Goal: Communication & Community: Participate in discussion

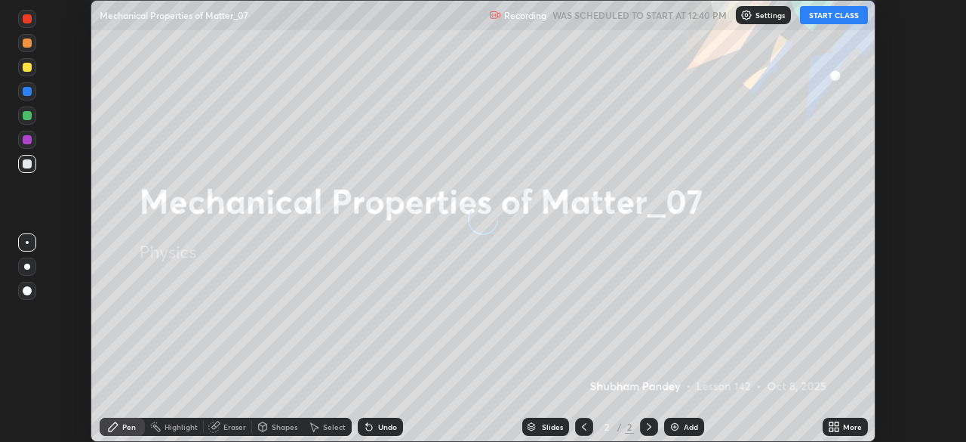
scroll to position [442, 966]
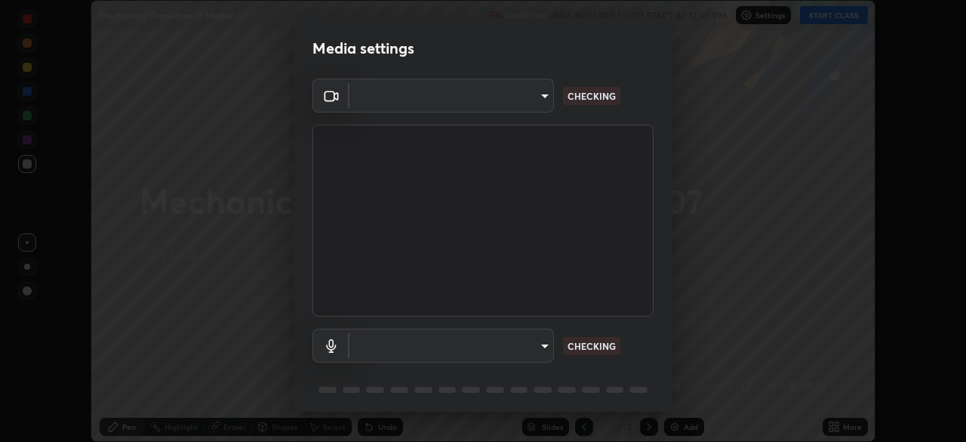
type input "ff4612d2c1958564e6cb1cac31c4ef4a2f00682b0ee0ae7140970f038a5c949b"
click at [385, 344] on body "Erase all Mechanical Properties of Matter_07 Recording WAS SCHEDULED TO START A…" at bounding box center [483, 221] width 966 height 442
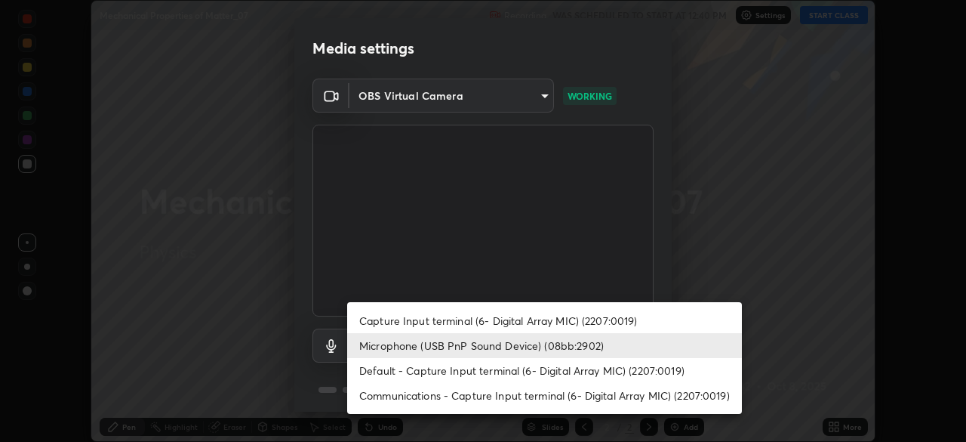
click at [378, 316] on li "Capture Input terminal (6- Digital Array MIC) (2207:0019)" at bounding box center [544, 320] width 395 height 25
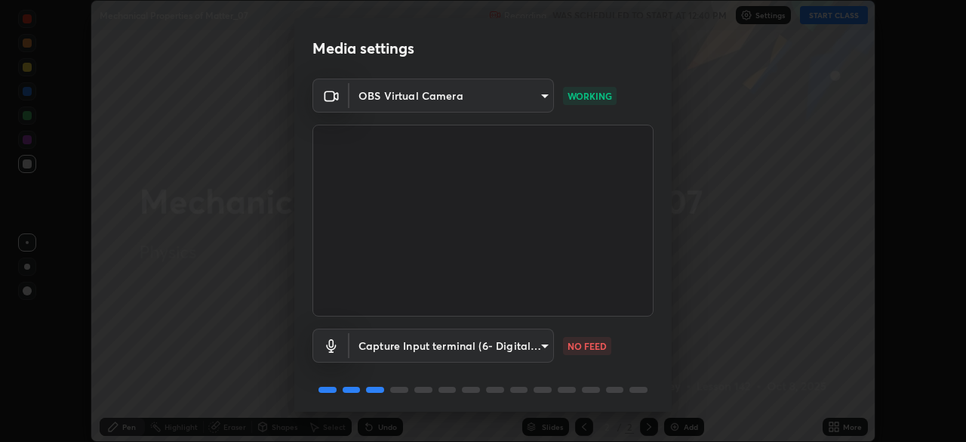
click at [378, 347] on body "Erase all Mechanical Properties of Matter_07 Recording WAS SCHEDULED TO START A…" at bounding box center [483, 221] width 966 height 442
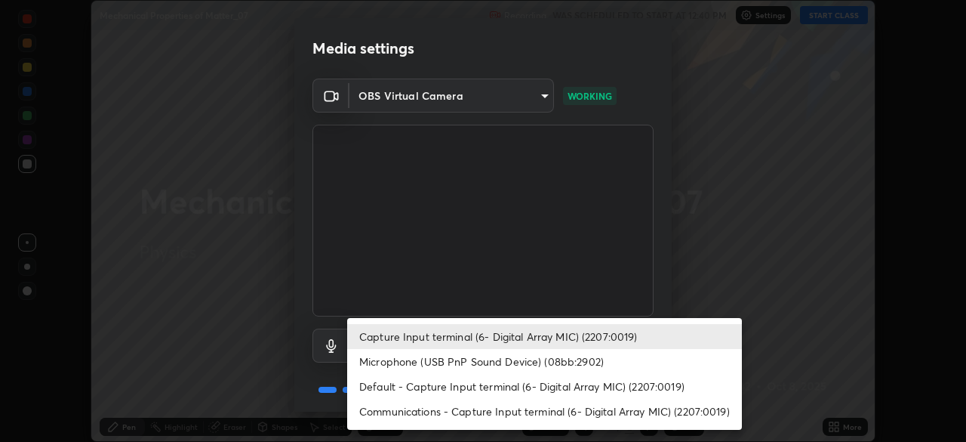
click at [392, 365] on li "Microphone (USB PnP Sound Device) (08bb:2902)" at bounding box center [544, 361] width 395 height 25
type input "04a8a27fa4194597baf6af9d29611c1a494a9ac00c5f2bfa8fd03593fea553d7"
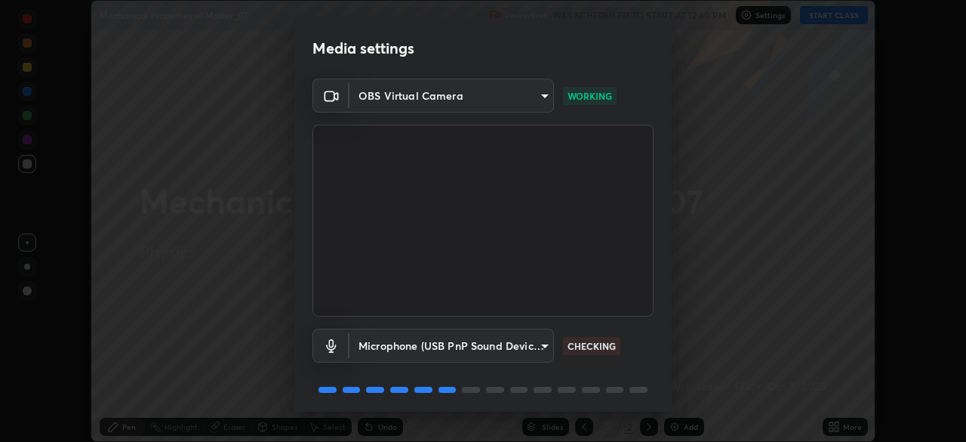
scroll to position [54, 0]
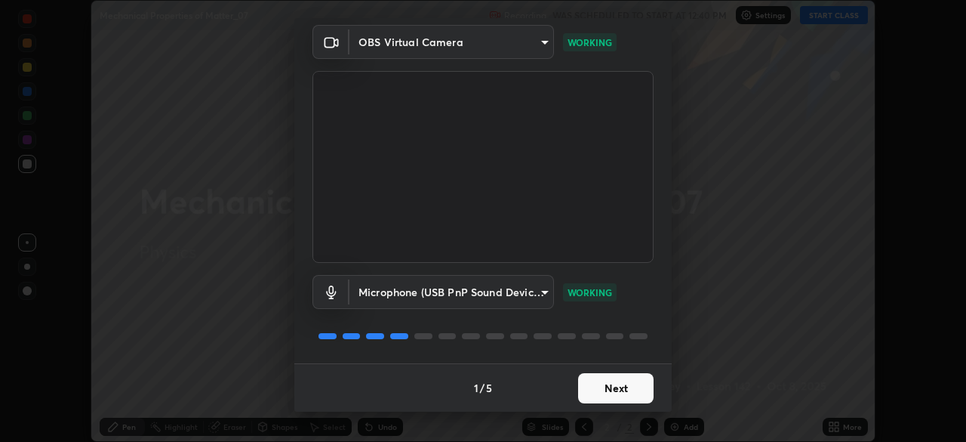
click at [607, 390] on button "Next" at bounding box center [616, 388] width 76 height 30
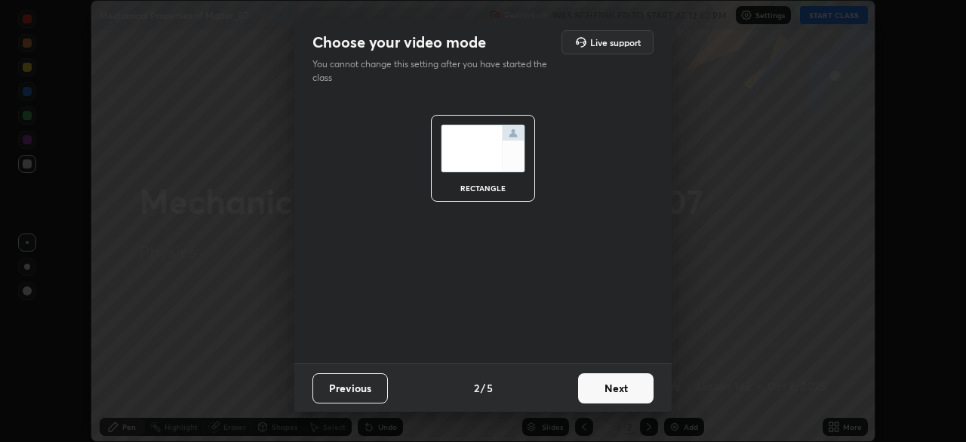
click at [606, 392] on button "Next" at bounding box center [616, 388] width 76 height 30
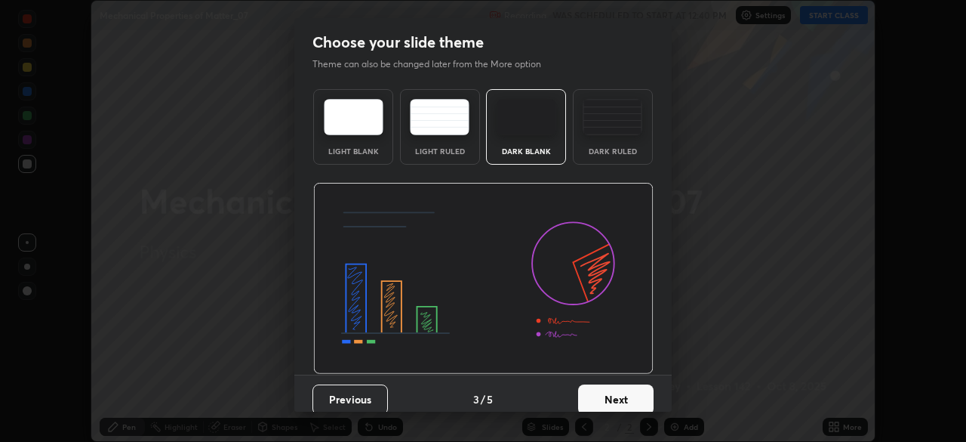
click at [608, 389] on button "Next" at bounding box center [616, 399] width 76 height 30
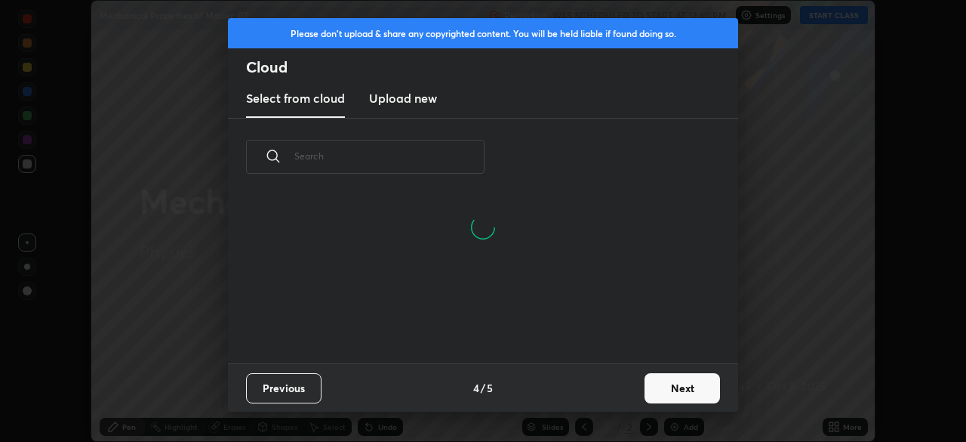
click at [672, 386] on button "Next" at bounding box center [683, 388] width 76 height 30
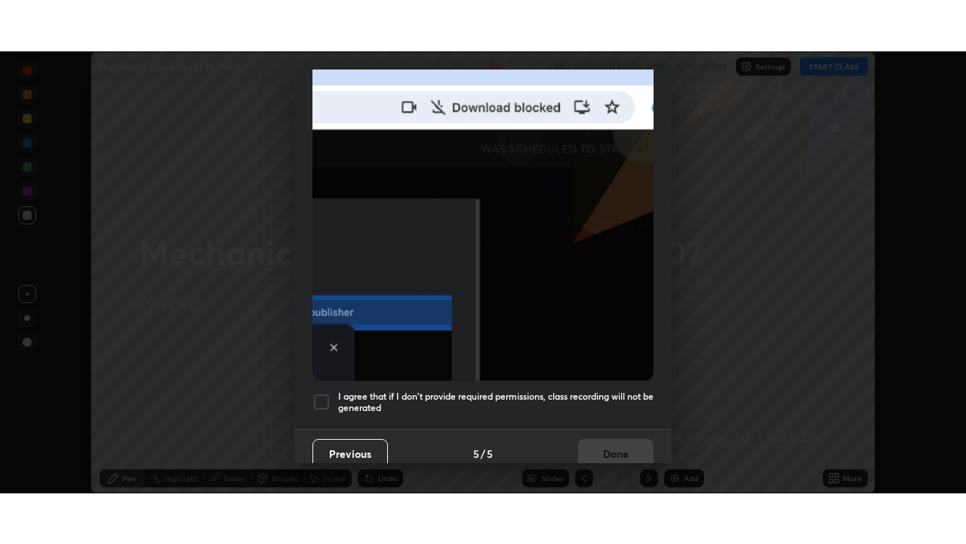
scroll to position [362, 0]
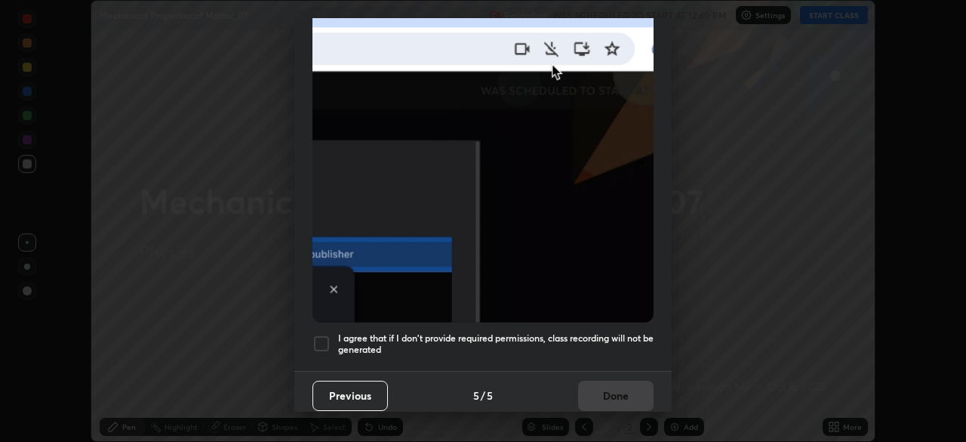
click at [318, 334] on div at bounding box center [322, 343] width 18 height 18
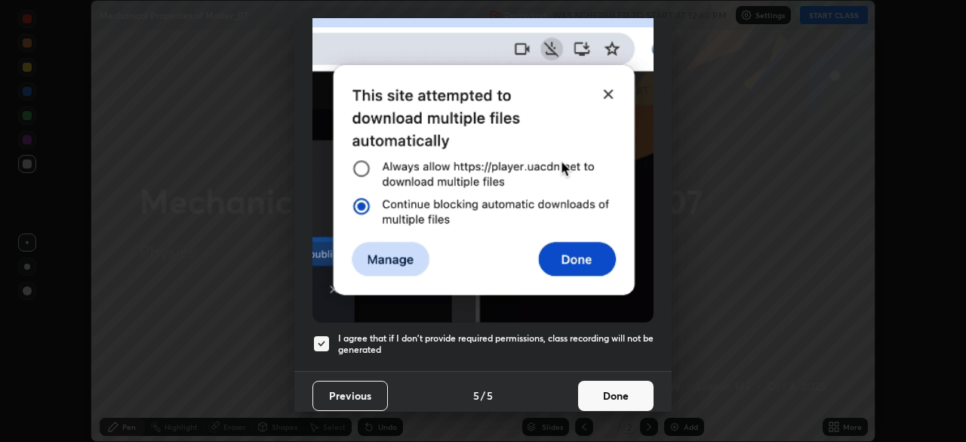
click at [583, 393] on button "Done" at bounding box center [616, 396] width 76 height 30
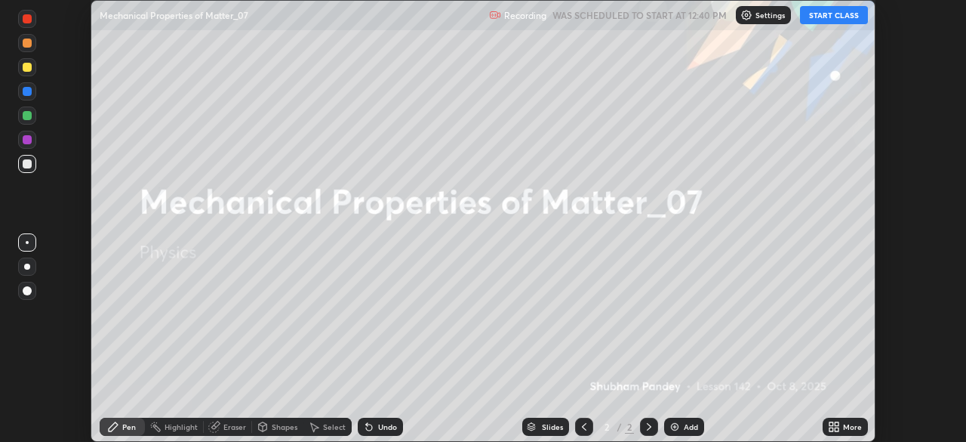
click at [827, 11] on button "START CLASS" at bounding box center [834, 15] width 68 height 18
click at [835, 430] on icon at bounding box center [837, 429] width 4 height 4
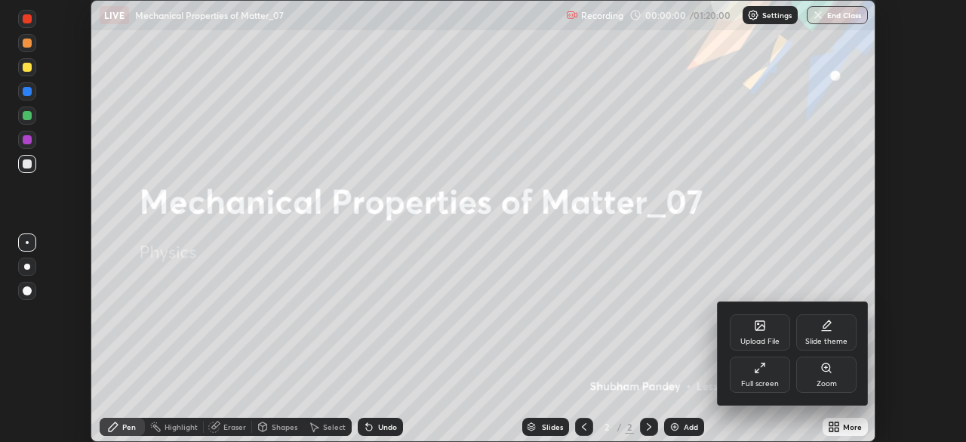
click at [758, 374] on div "Full screen" at bounding box center [760, 374] width 60 height 36
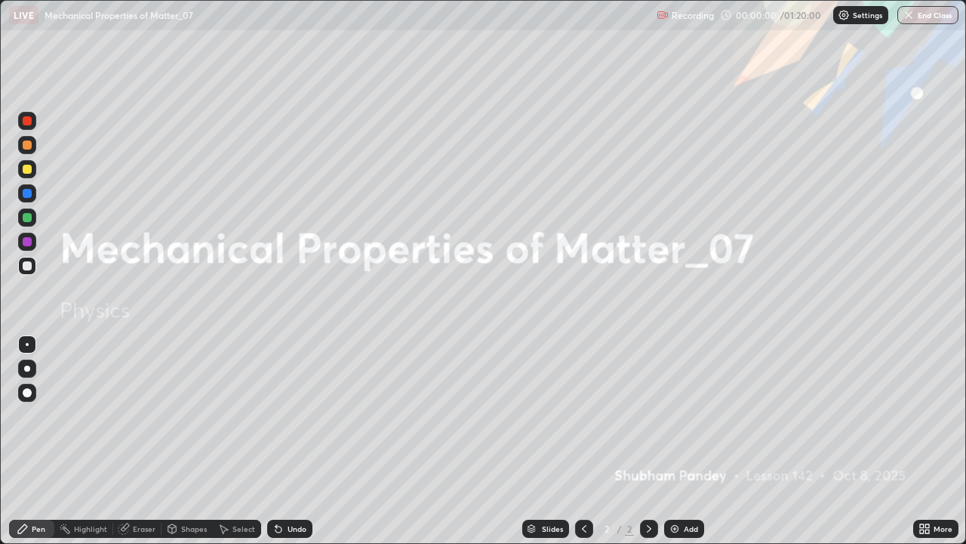
scroll to position [544, 966]
click at [29, 169] on div at bounding box center [27, 169] width 9 height 9
click at [27, 368] on div at bounding box center [27, 368] width 6 height 6
click at [678, 441] on img at bounding box center [675, 528] width 12 height 12
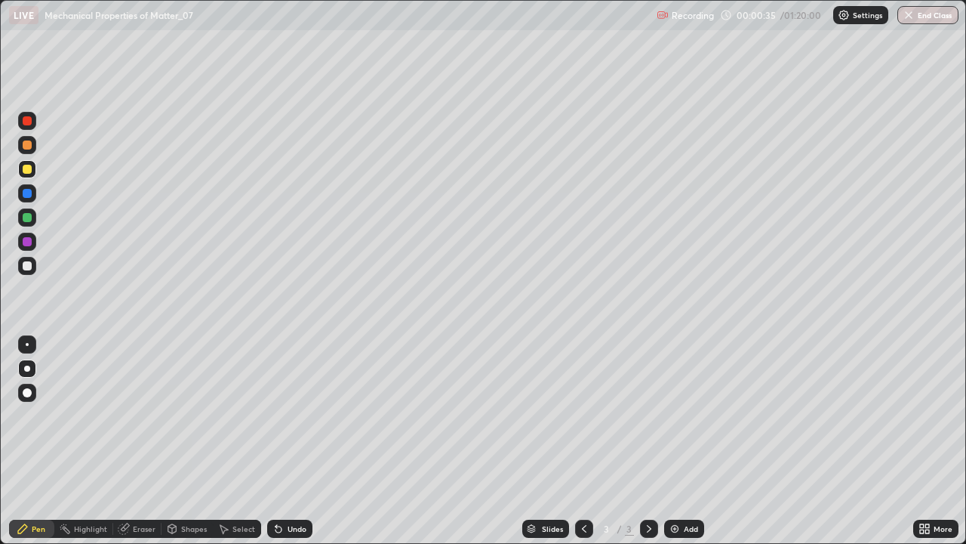
click at [31, 177] on div at bounding box center [27, 169] width 18 height 18
click at [187, 441] on div "Shapes" at bounding box center [194, 529] width 26 height 8
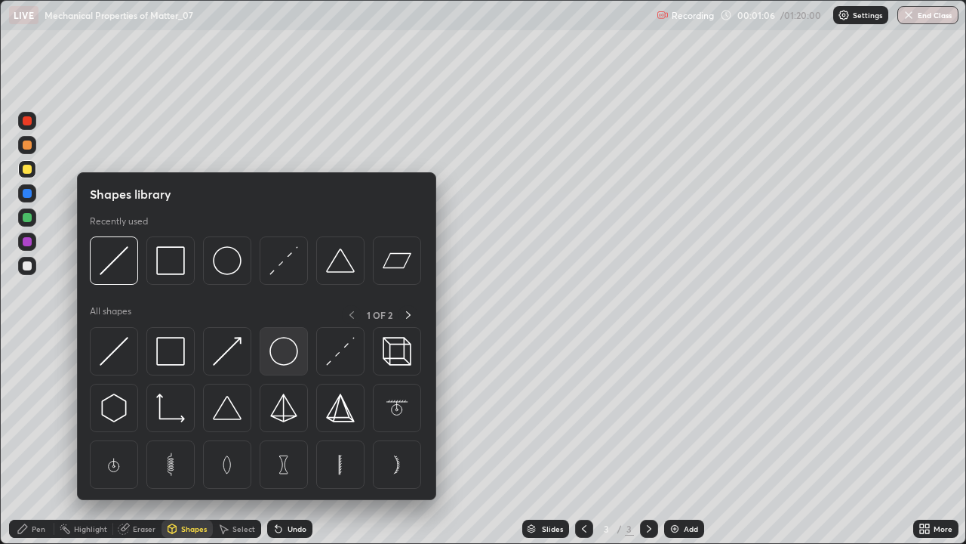
click at [277, 356] on img at bounding box center [284, 351] width 29 height 29
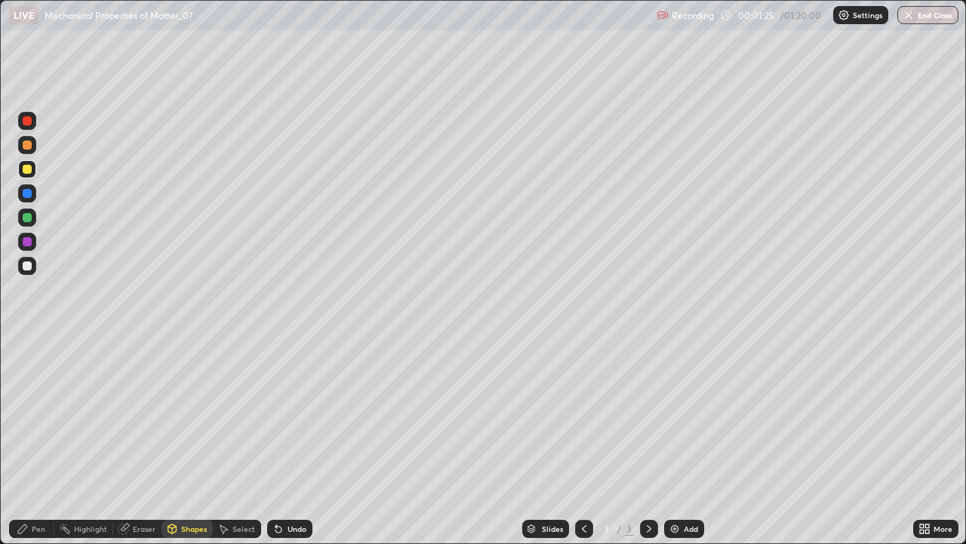
click at [146, 441] on div "Eraser" at bounding box center [144, 529] width 23 height 8
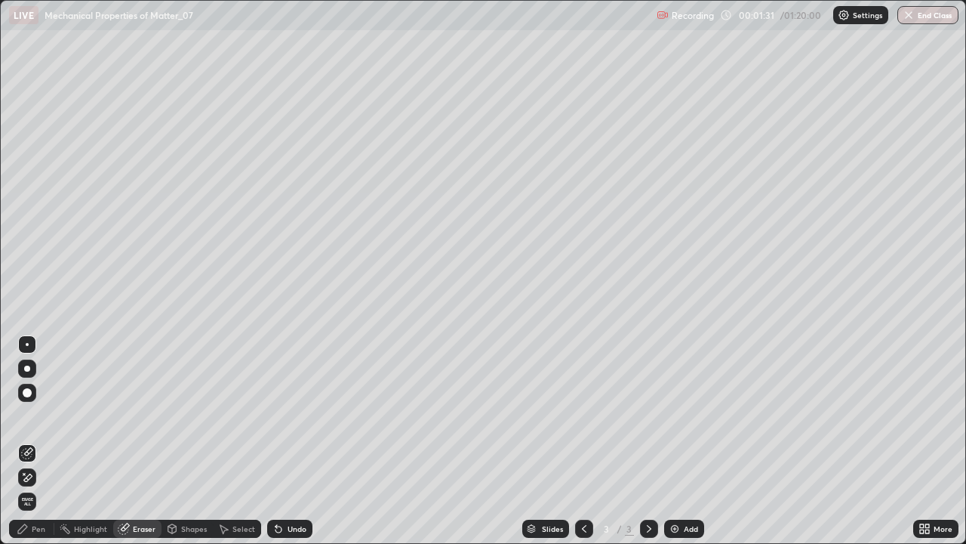
click at [32, 441] on div "Pen" at bounding box center [39, 529] width 14 height 8
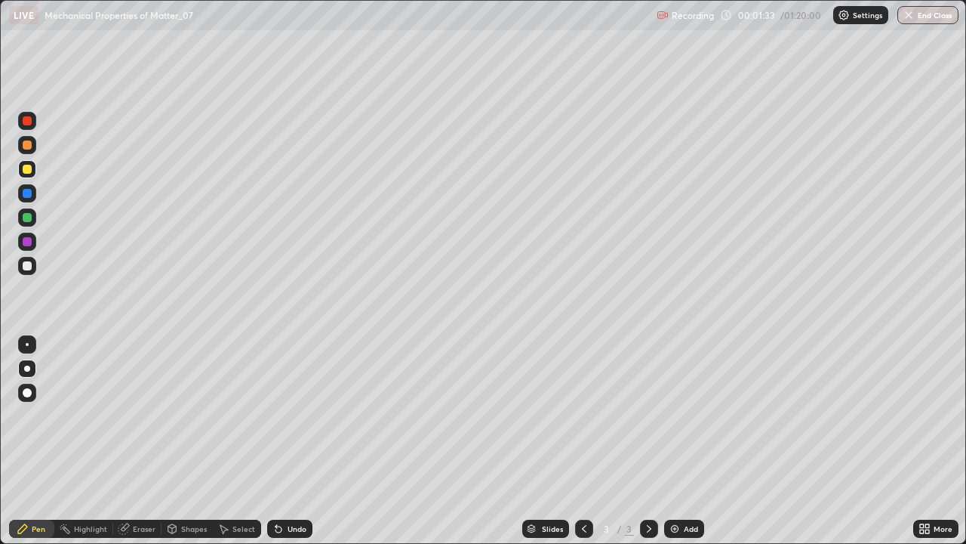
click at [30, 190] on div at bounding box center [27, 193] width 9 height 9
click at [27, 122] on div at bounding box center [27, 120] width 9 height 9
click at [284, 441] on div "Undo" at bounding box center [289, 528] width 45 height 18
click at [286, 441] on div "Undo" at bounding box center [289, 528] width 45 height 18
click at [23, 263] on div at bounding box center [27, 265] width 9 height 9
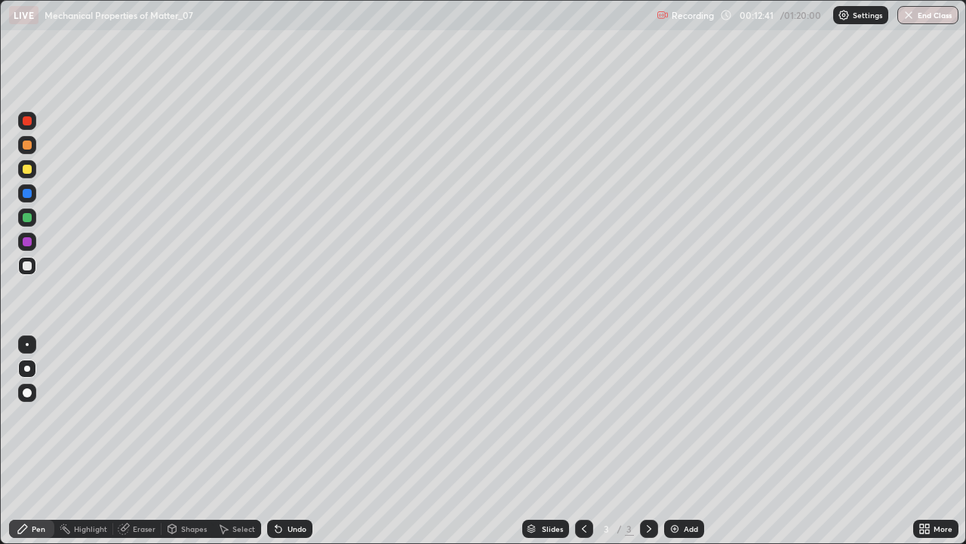
click at [677, 441] on div "Add" at bounding box center [684, 528] width 40 height 18
click at [24, 170] on div at bounding box center [27, 169] width 9 height 9
click at [294, 441] on div "Undo" at bounding box center [297, 529] width 19 height 8
click at [294, 441] on div "Undo" at bounding box center [289, 528] width 45 height 18
click at [291, 441] on div "Undo" at bounding box center [289, 528] width 45 height 18
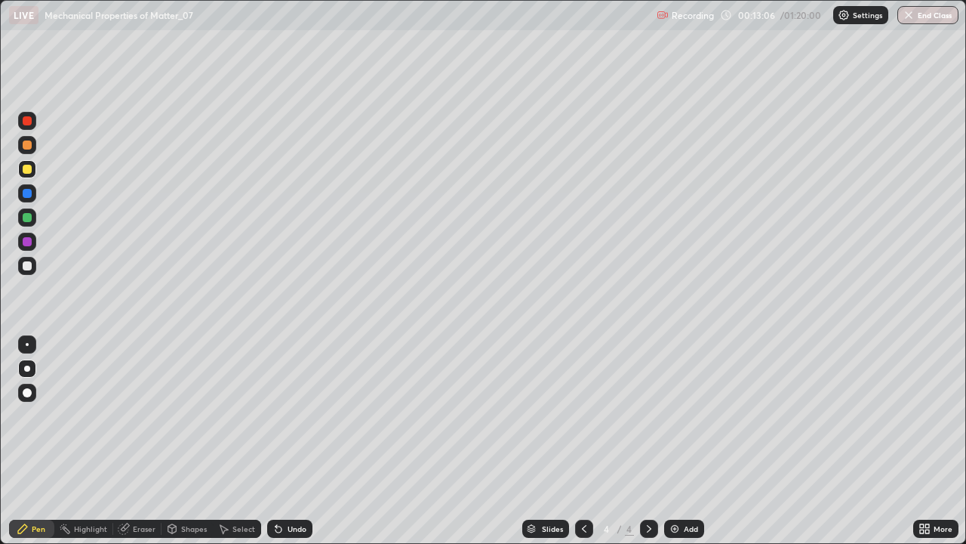
click at [287, 441] on div "Undo" at bounding box center [289, 528] width 45 height 18
click at [286, 441] on div "Undo" at bounding box center [289, 528] width 45 height 18
click at [283, 441] on div "Undo" at bounding box center [289, 528] width 45 height 18
click at [282, 441] on div "Undo" at bounding box center [289, 528] width 45 height 18
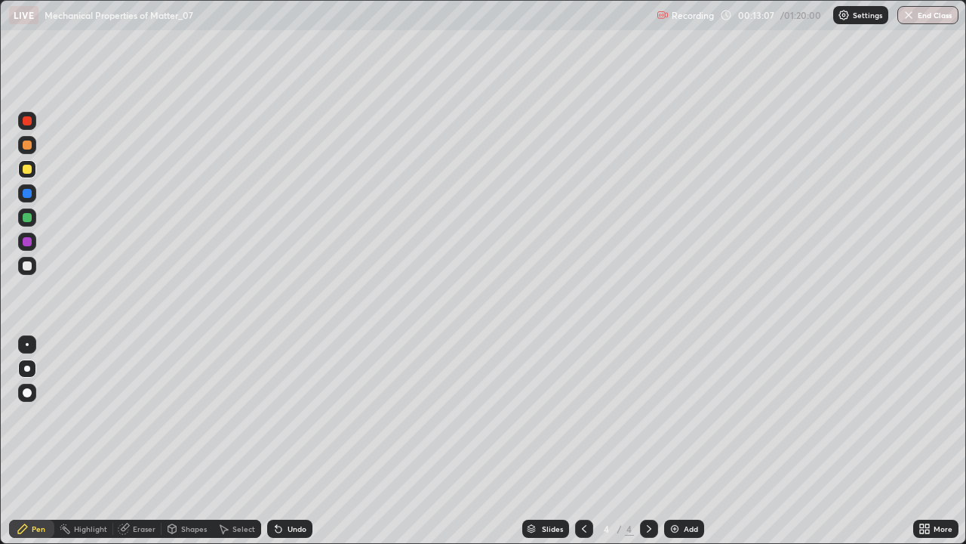
click at [276, 441] on icon at bounding box center [277, 526] width 2 height 2
click at [279, 441] on icon at bounding box center [279, 528] width 12 height 12
click at [279, 441] on div "Undo" at bounding box center [289, 528] width 45 height 18
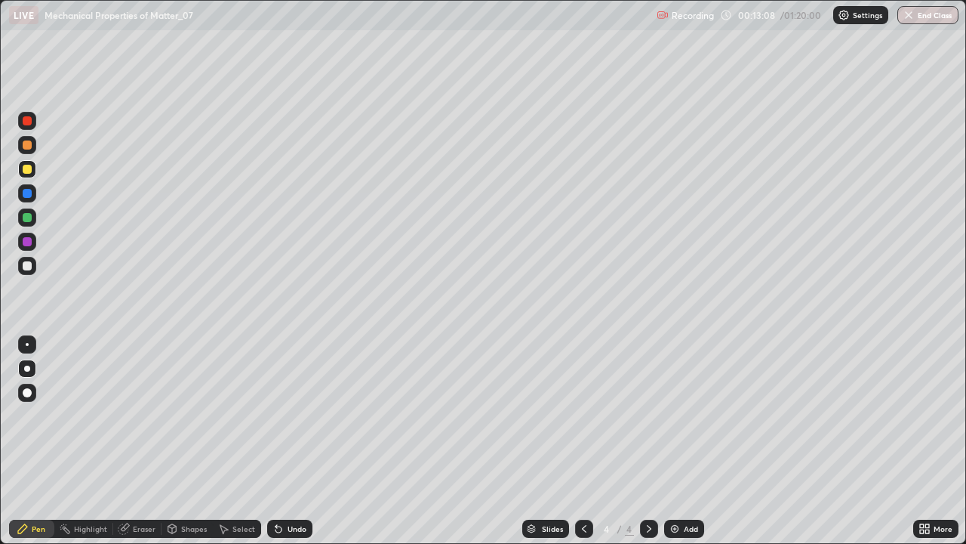
click at [275, 441] on div "Undo" at bounding box center [289, 528] width 45 height 18
click at [295, 441] on div "Undo" at bounding box center [297, 529] width 19 height 8
click at [293, 441] on div "Undo" at bounding box center [289, 528] width 45 height 18
click at [291, 441] on div "Undo" at bounding box center [289, 528] width 45 height 18
click at [288, 441] on div "Undo" at bounding box center [297, 529] width 19 height 8
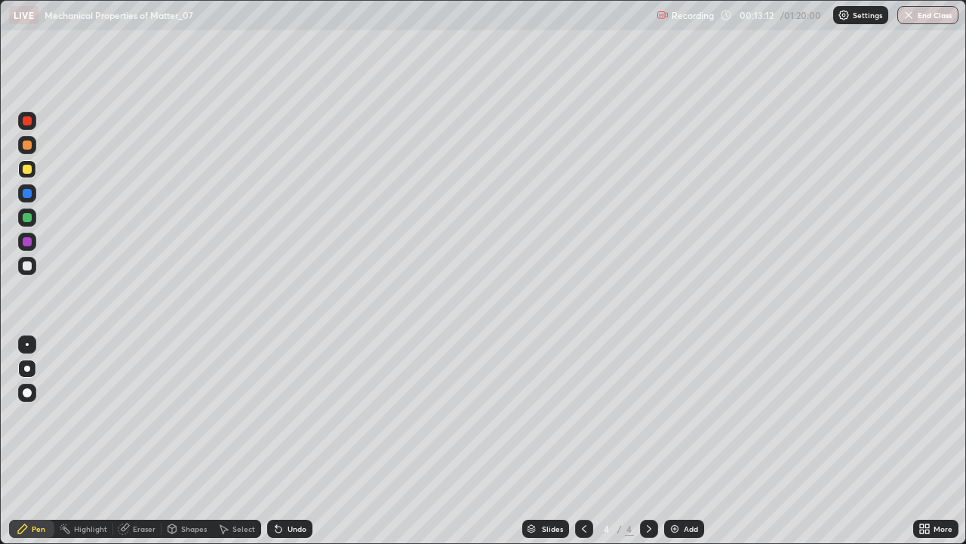
click at [288, 441] on div "Undo" at bounding box center [297, 529] width 19 height 8
click at [289, 441] on div "Undo" at bounding box center [289, 528] width 45 height 18
click at [29, 264] on div at bounding box center [27, 265] width 9 height 9
click at [28, 266] on div at bounding box center [27, 265] width 9 height 9
click at [273, 441] on icon at bounding box center [279, 528] width 12 height 12
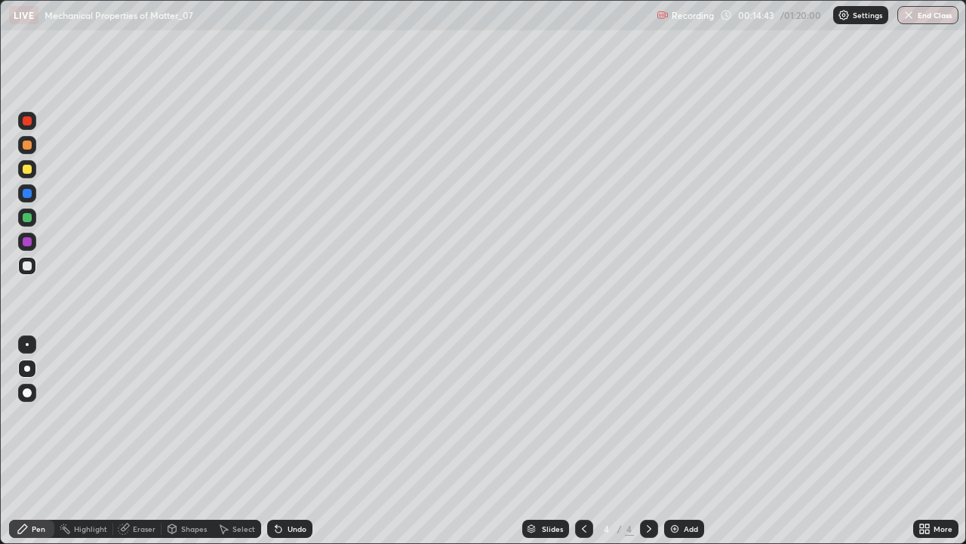
click at [276, 441] on icon at bounding box center [279, 529] width 6 height 6
click at [270, 441] on div "Undo" at bounding box center [289, 528] width 45 height 18
click at [691, 441] on div "Add" at bounding box center [684, 528] width 40 height 18
click at [26, 173] on div at bounding box center [27, 169] width 9 height 9
click at [288, 441] on div "Undo" at bounding box center [297, 529] width 19 height 8
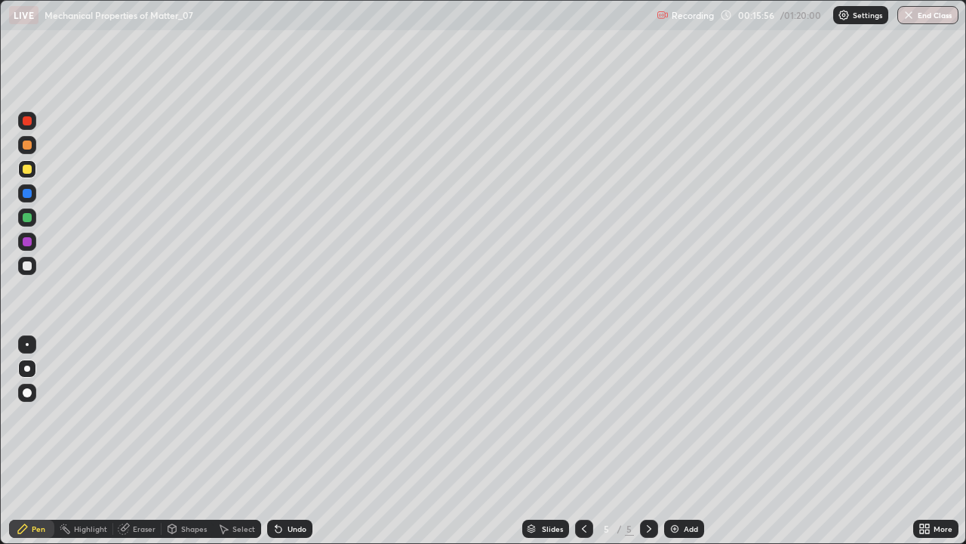
click at [292, 441] on div "Undo" at bounding box center [297, 529] width 19 height 8
click at [24, 261] on div at bounding box center [27, 265] width 9 height 9
click at [27, 122] on div at bounding box center [27, 120] width 9 height 9
click at [26, 262] on div at bounding box center [27, 265] width 9 height 9
click at [29, 168] on div at bounding box center [27, 169] width 9 height 9
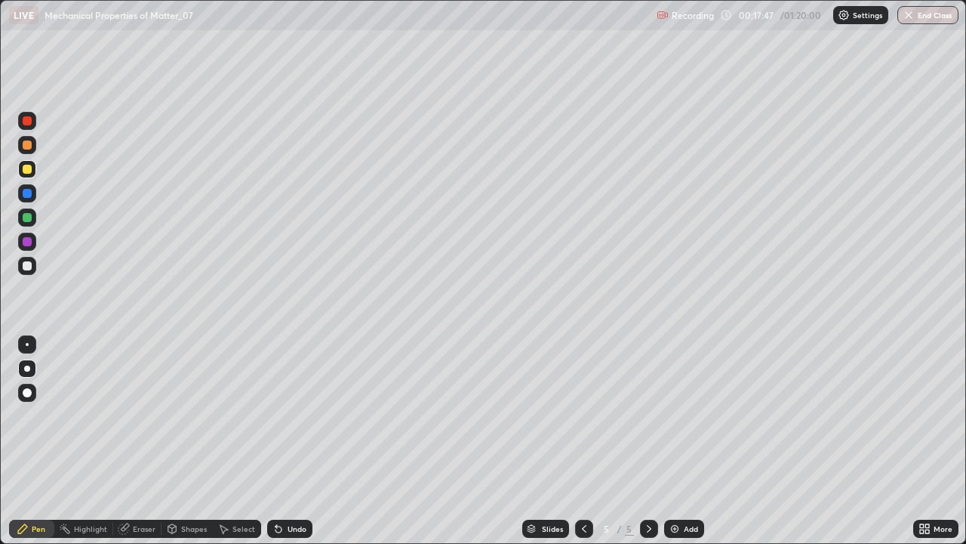
click at [27, 217] on div at bounding box center [27, 217] width 9 height 9
click at [31, 172] on div at bounding box center [27, 169] width 18 height 18
click at [26, 125] on div at bounding box center [27, 120] width 9 height 9
click at [26, 265] on div at bounding box center [27, 265] width 9 height 9
click at [26, 121] on div at bounding box center [27, 120] width 9 height 9
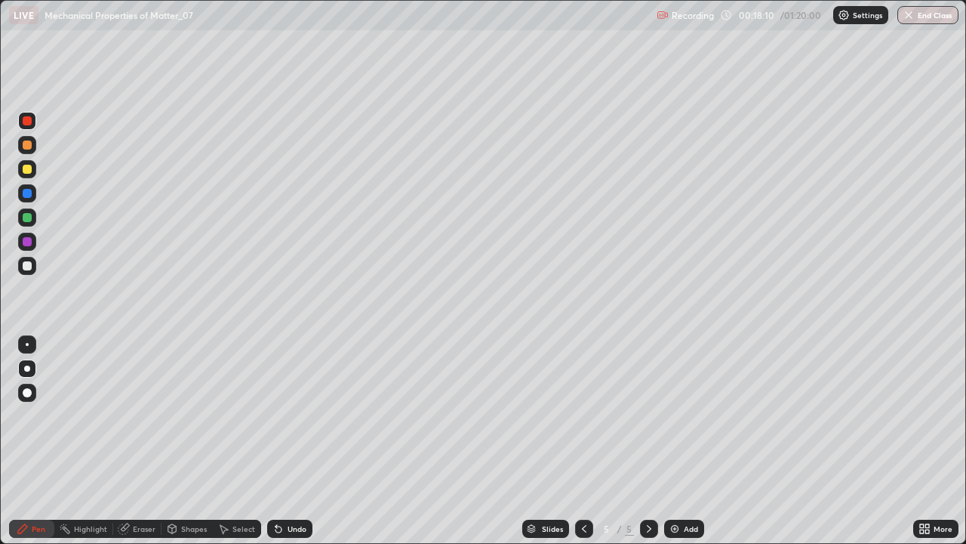
click at [23, 264] on div at bounding box center [27, 265] width 9 height 9
click at [24, 168] on div at bounding box center [27, 169] width 9 height 9
click at [196, 441] on div "Shapes" at bounding box center [194, 529] width 26 height 8
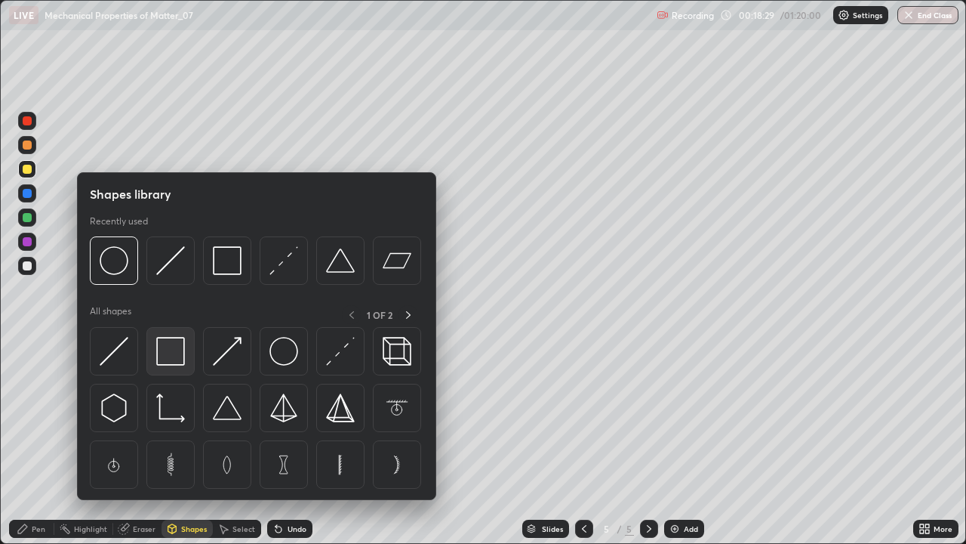
click at [170, 351] on img at bounding box center [170, 351] width 29 height 29
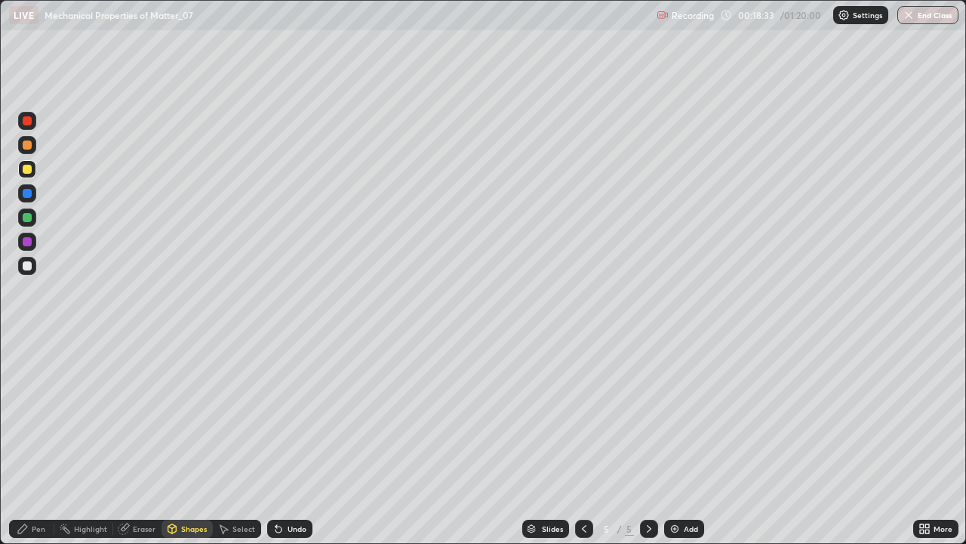
click at [190, 441] on div "Shapes" at bounding box center [194, 529] width 26 height 8
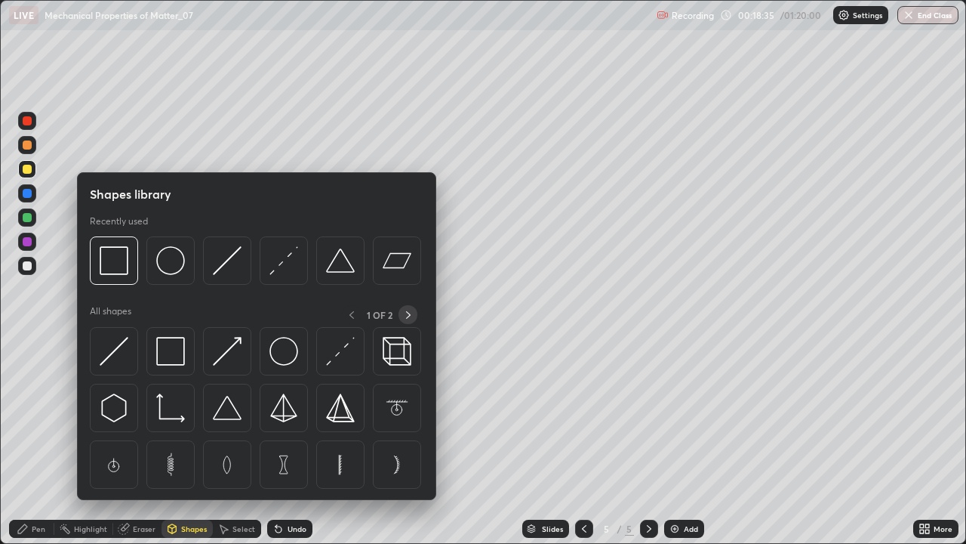
click at [407, 314] on icon at bounding box center [408, 315] width 12 height 12
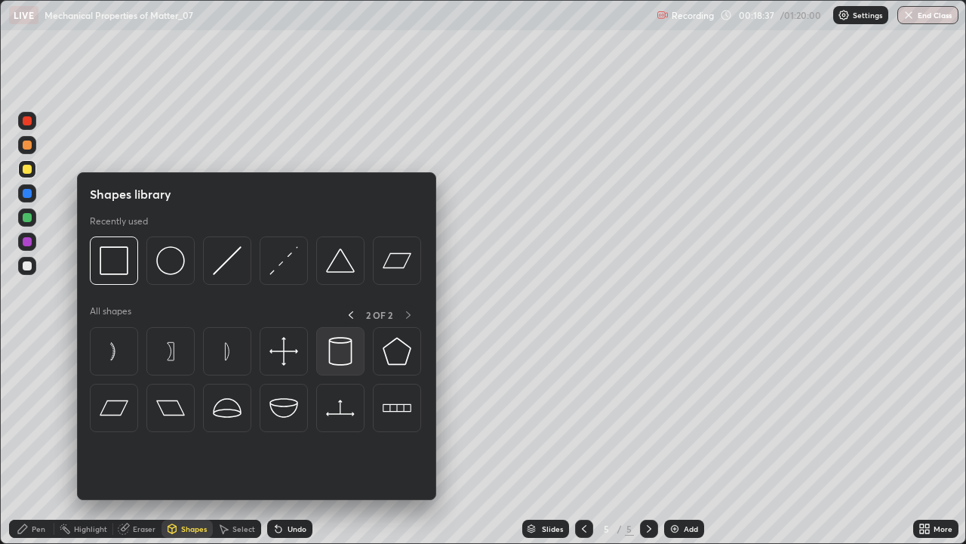
click at [350, 356] on img at bounding box center [340, 351] width 29 height 29
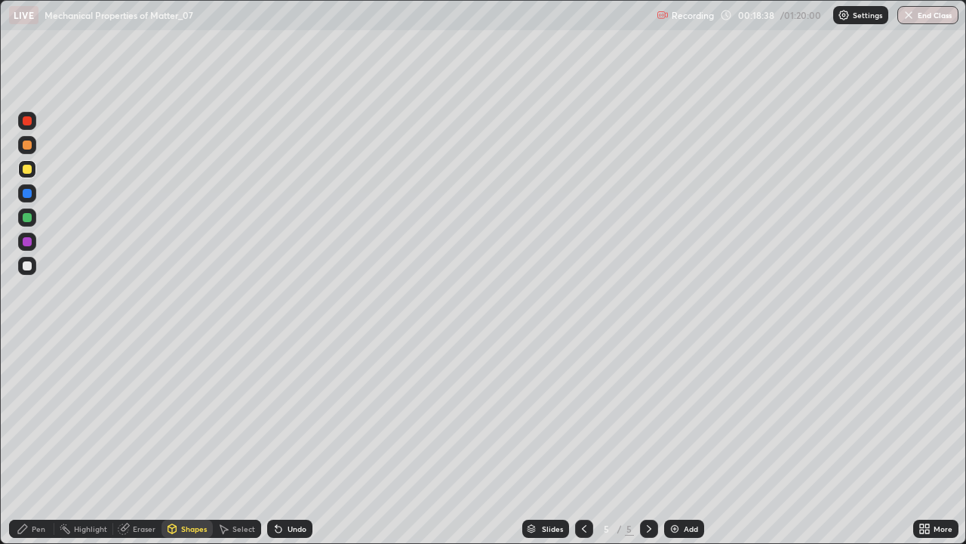
click at [26, 266] on div at bounding box center [27, 265] width 9 height 9
click at [36, 441] on div "Pen" at bounding box center [39, 529] width 14 height 8
click at [24, 193] on div at bounding box center [27, 193] width 9 height 9
click at [30, 441] on div "Pen" at bounding box center [31, 528] width 45 height 18
click at [31, 265] on div at bounding box center [27, 265] width 9 height 9
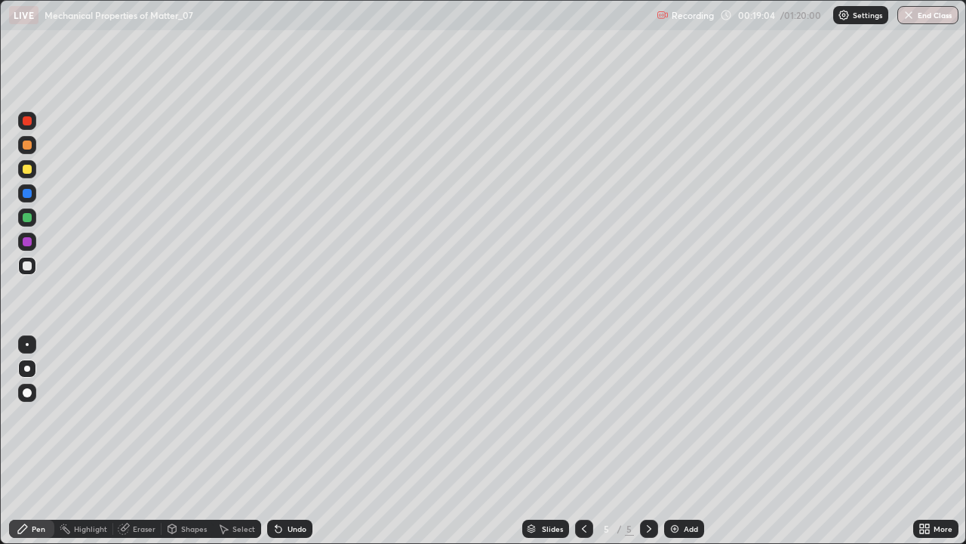
click at [285, 441] on div "Undo" at bounding box center [289, 528] width 45 height 18
click at [24, 213] on div at bounding box center [27, 217] width 9 height 9
click at [26, 263] on div at bounding box center [27, 265] width 9 height 9
click at [28, 144] on div at bounding box center [27, 144] width 9 height 9
click at [32, 263] on div at bounding box center [27, 266] width 18 height 18
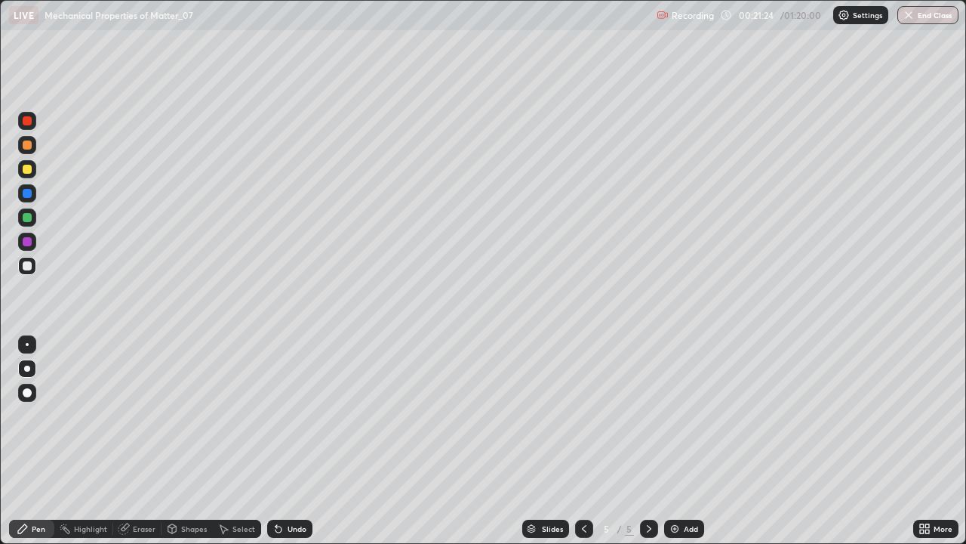
click at [26, 122] on div at bounding box center [27, 120] width 9 height 9
click at [27, 261] on div at bounding box center [27, 265] width 9 height 9
click at [282, 441] on div "Undo" at bounding box center [289, 528] width 45 height 18
click at [282, 441] on icon at bounding box center [279, 528] width 12 height 12
click at [677, 441] on img at bounding box center [675, 528] width 12 height 12
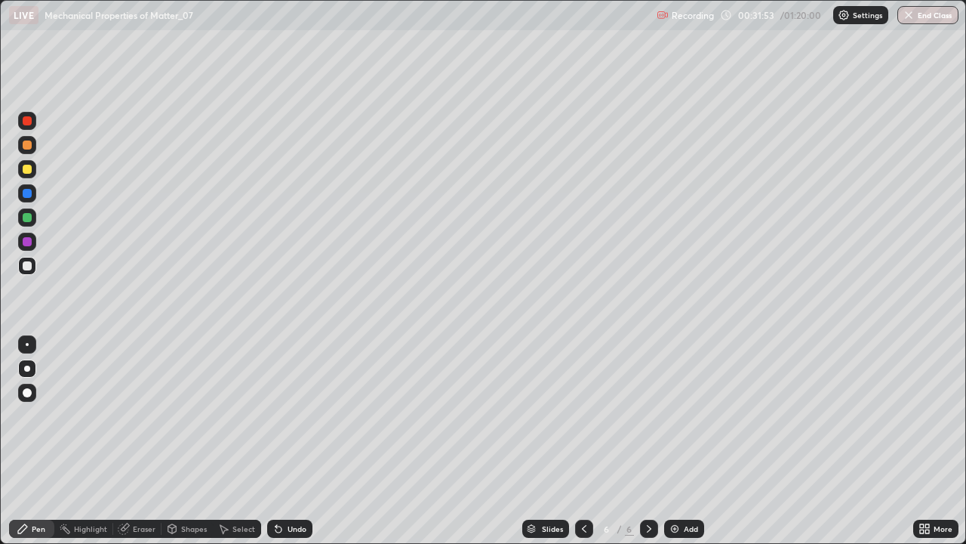
click at [171, 441] on icon at bounding box center [172, 527] width 8 height 2
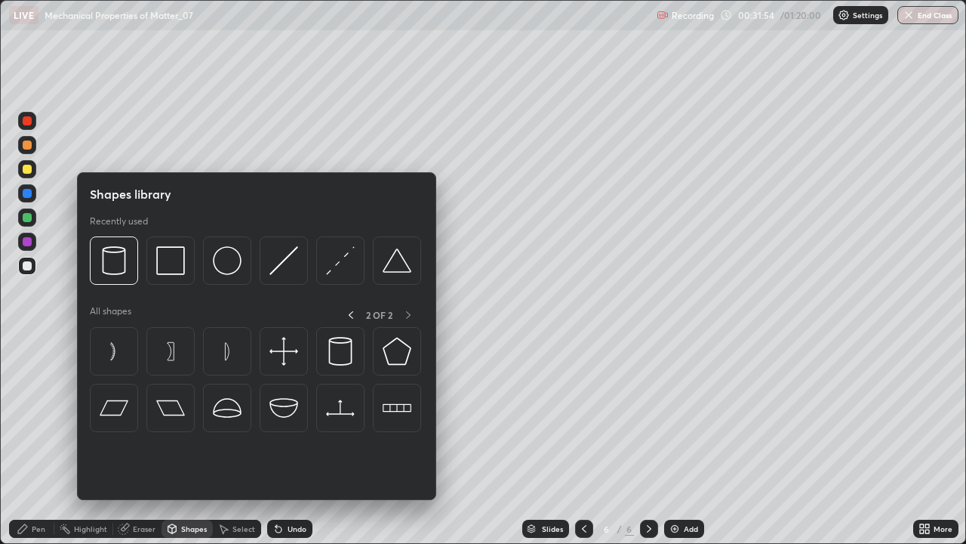
click at [220, 263] on img at bounding box center [227, 260] width 29 height 29
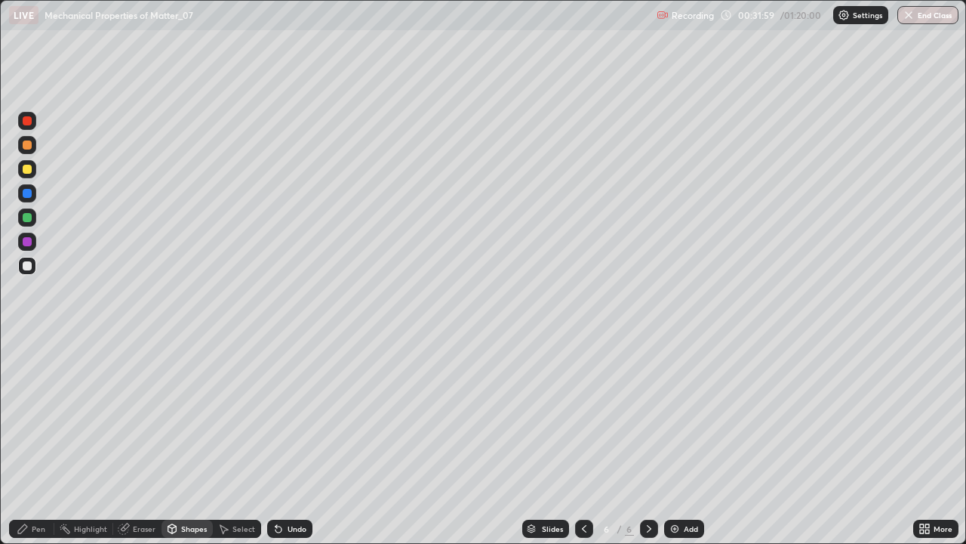
click at [26, 441] on icon at bounding box center [23, 528] width 12 height 12
click at [140, 441] on div "Eraser" at bounding box center [137, 528] width 48 height 18
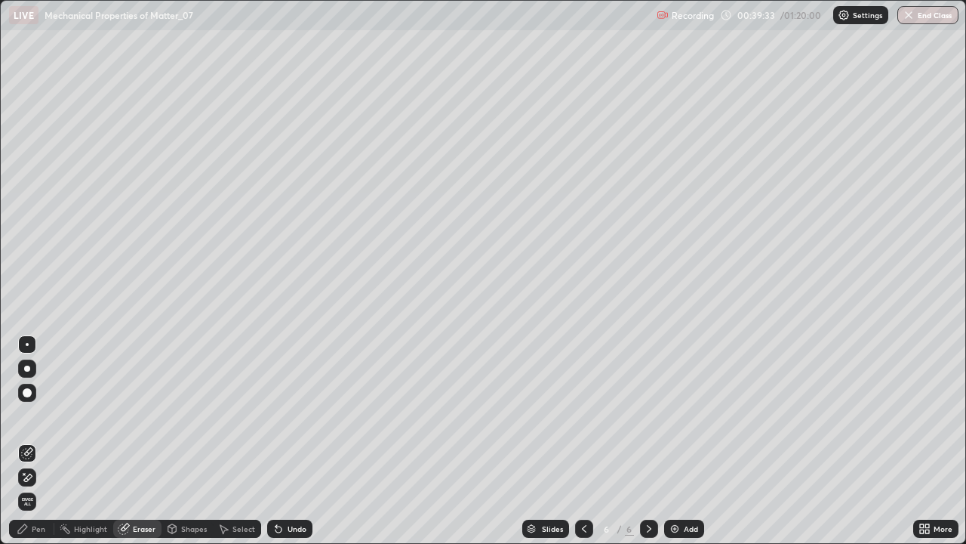
click at [590, 441] on div at bounding box center [584, 528] width 18 height 30
click at [233, 441] on div "Select" at bounding box center [244, 529] width 23 height 8
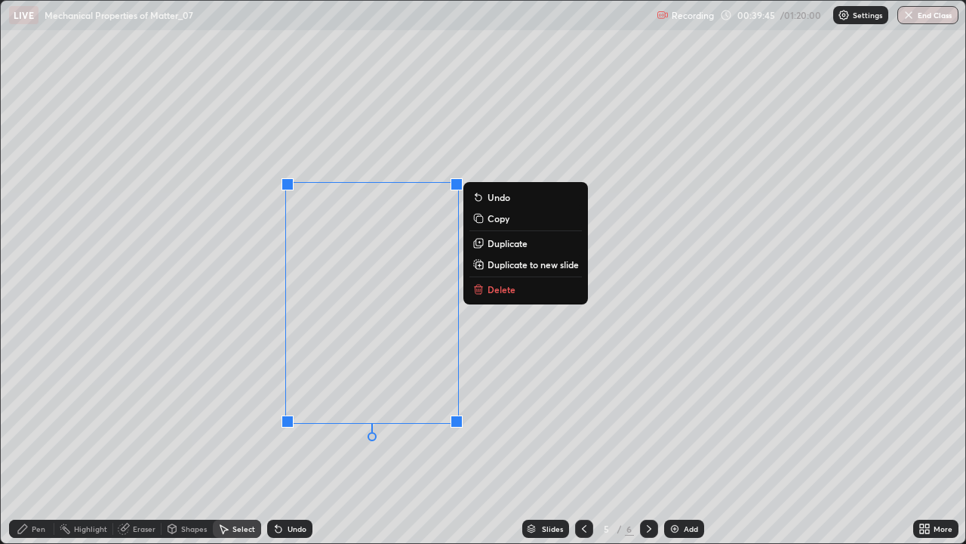
click at [510, 265] on p "Duplicate to new slide" at bounding box center [533, 264] width 91 height 12
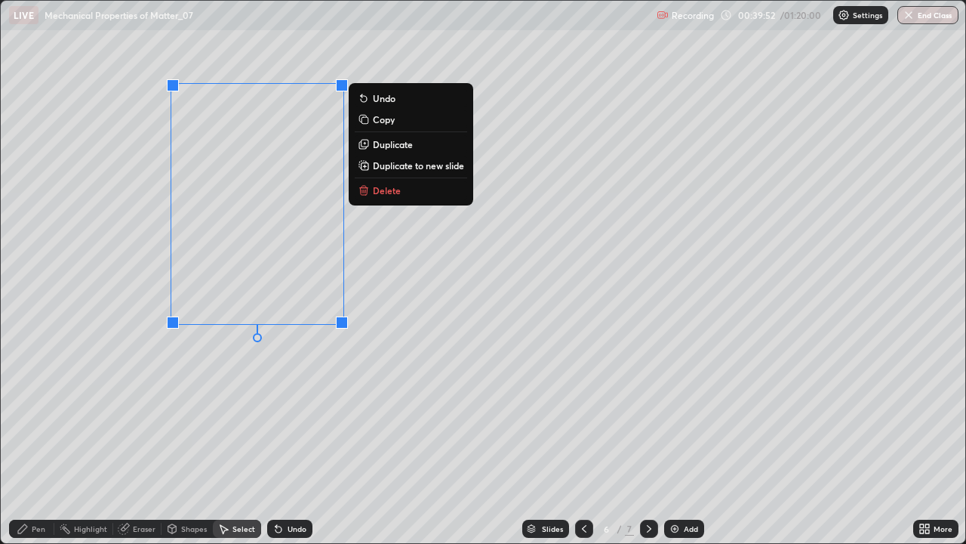
click at [40, 441] on div "Pen" at bounding box center [31, 528] width 45 height 18
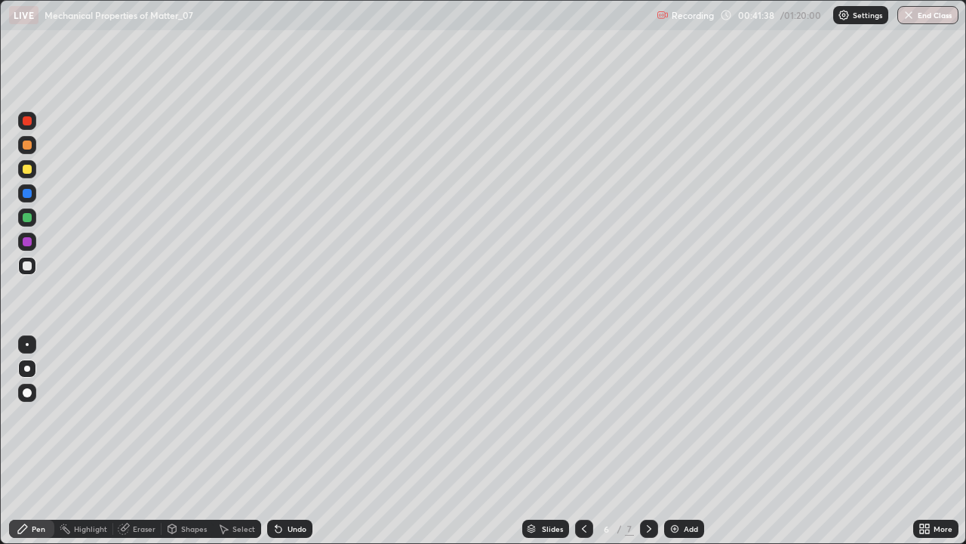
click at [26, 169] on div at bounding box center [27, 169] width 9 height 9
click at [301, 441] on div "Undo" at bounding box center [297, 529] width 19 height 8
click at [296, 441] on div "Undo" at bounding box center [297, 529] width 19 height 8
click at [294, 441] on div "Undo" at bounding box center [297, 529] width 19 height 8
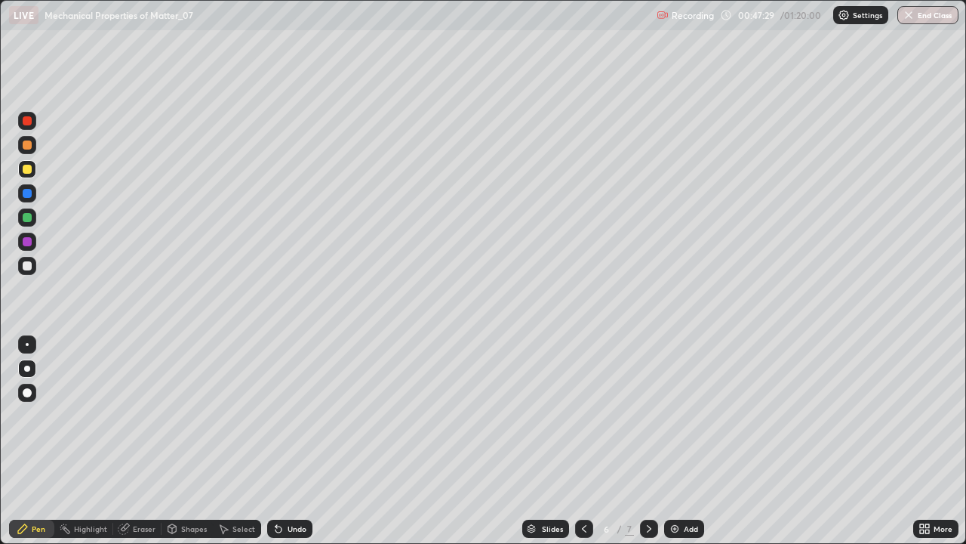
click at [649, 441] on icon at bounding box center [649, 528] width 12 height 12
click at [685, 441] on div "Add" at bounding box center [691, 529] width 14 height 8
click at [29, 172] on div at bounding box center [27, 169] width 9 height 9
click at [24, 270] on div at bounding box center [27, 265] width 9 height 9
click at [685, 441] on div "Add" at bounding box center [691, 529] width 14 height 8
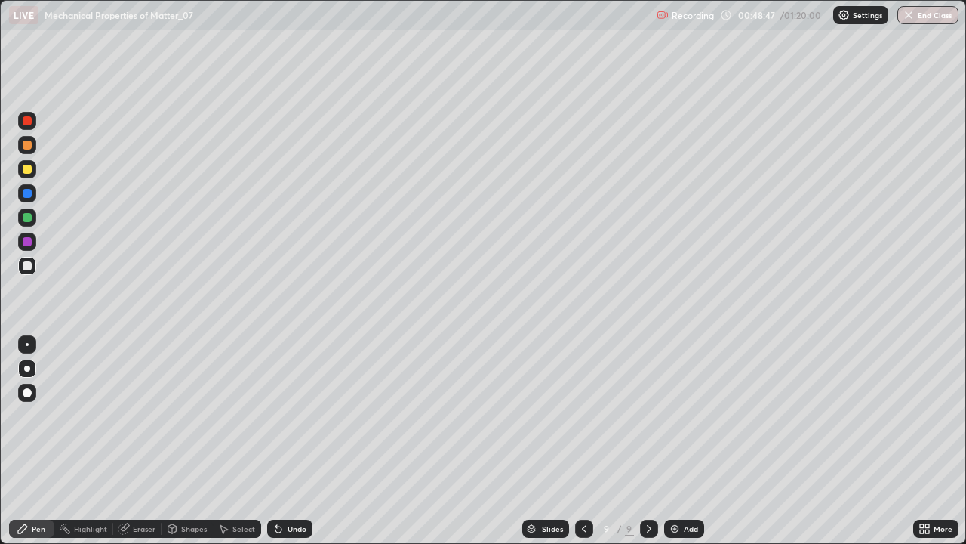
click at [21, 169] on div at bounding box center [27, 169] width 18 height 18
click at [183, 441] on div "Shapes" at bounding box center [194, 529] width 26 height 8
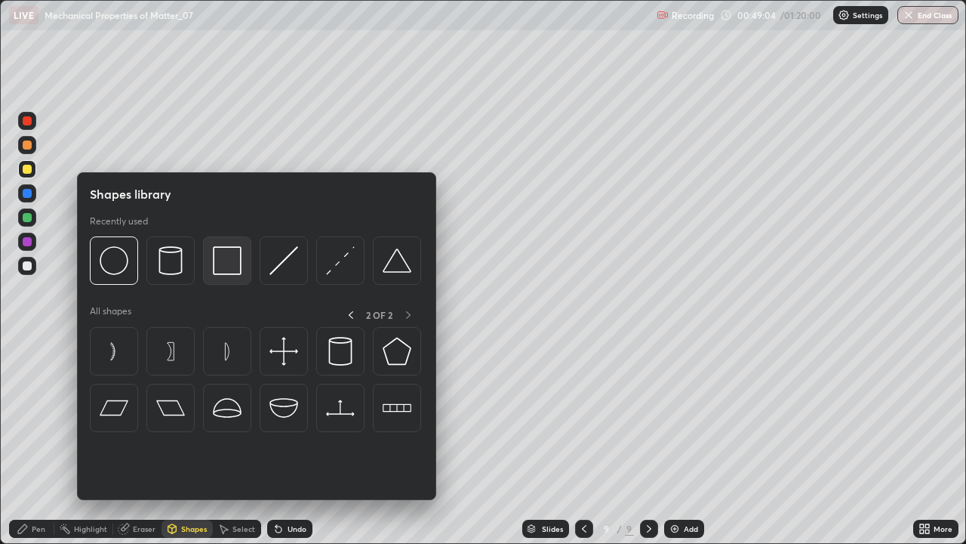
click at [226, 259] on img at bounding box center [227, 260] width 29 height 29
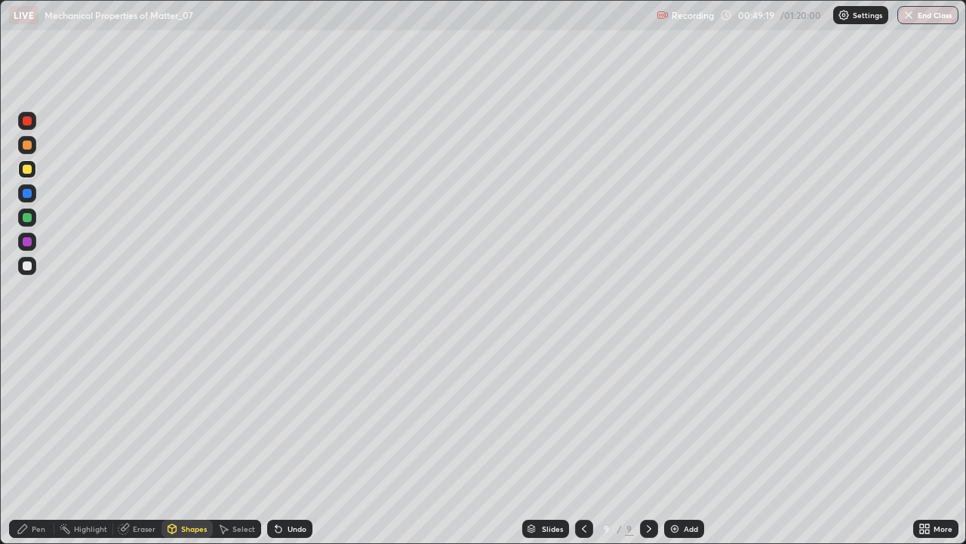
click at [183, 441] on div "Shapes" at bounding box center [194, 529] width 26 height 8
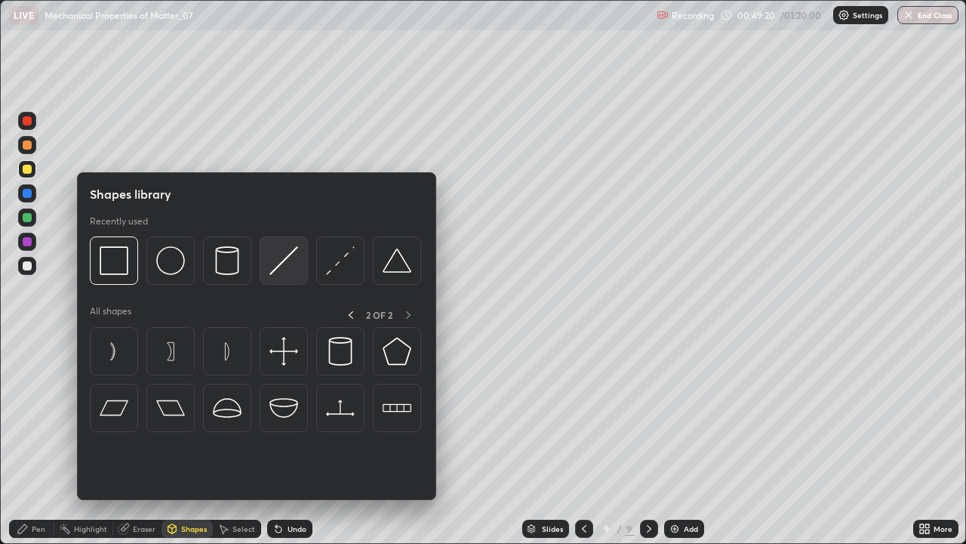
click at [284, 263] on img at bounding box center [284, 260] width 29 height 29
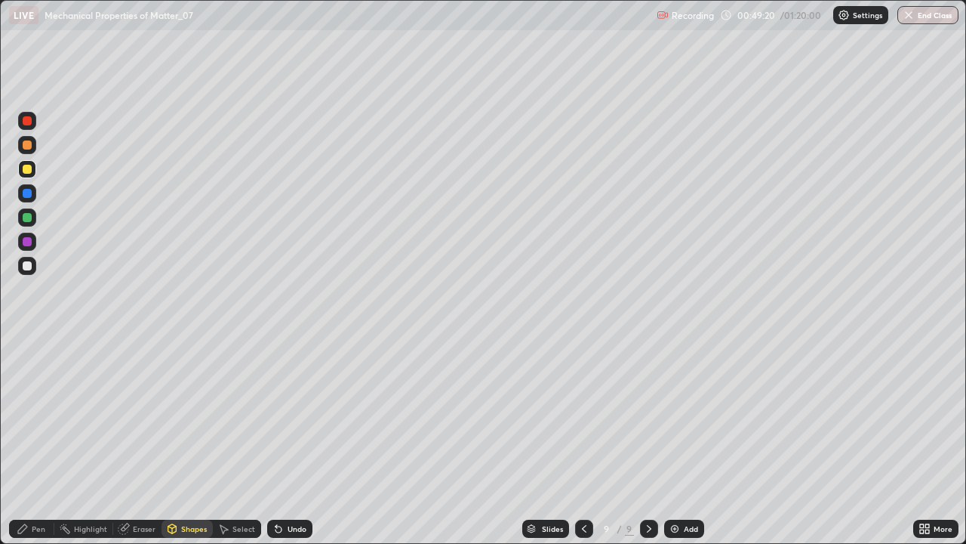
click at [27, 192] on div at bounding box center [27, 193] width 9 height 9
click at [142, 441] on div "Eraser" at bounding box center [144, 529] width 23 height 8
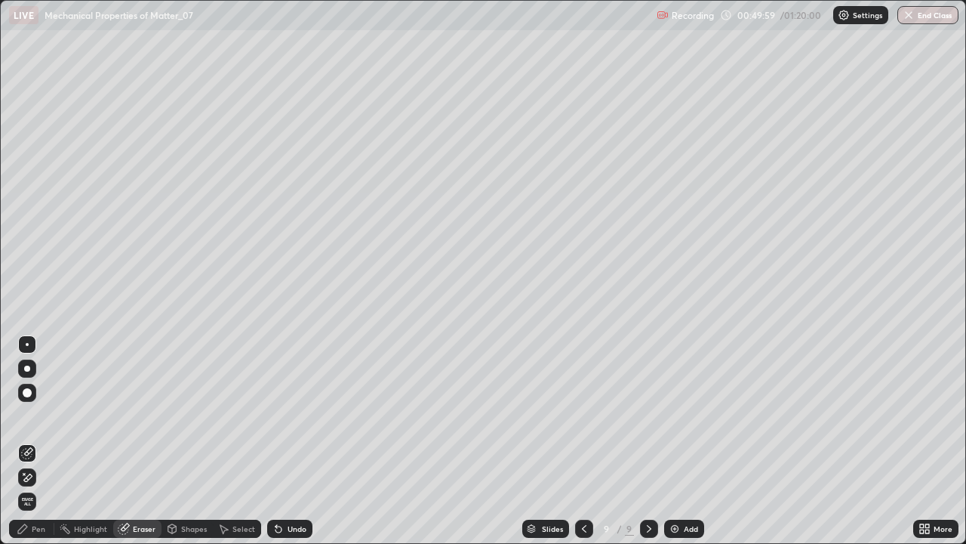
click at [26, 441] on icon at bounding box center [23, 528] width 12 height 12
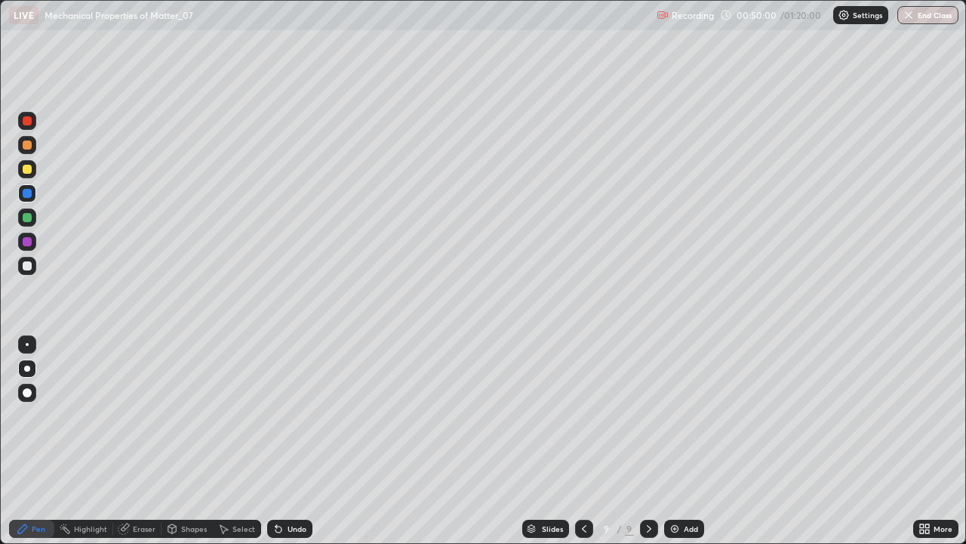
click at [27, 263] on div at bounding box center [27, 265] width 9 height 9
click at [140, 441] on div "Eraser" at bounding box center [137, 528] width 48 height 18
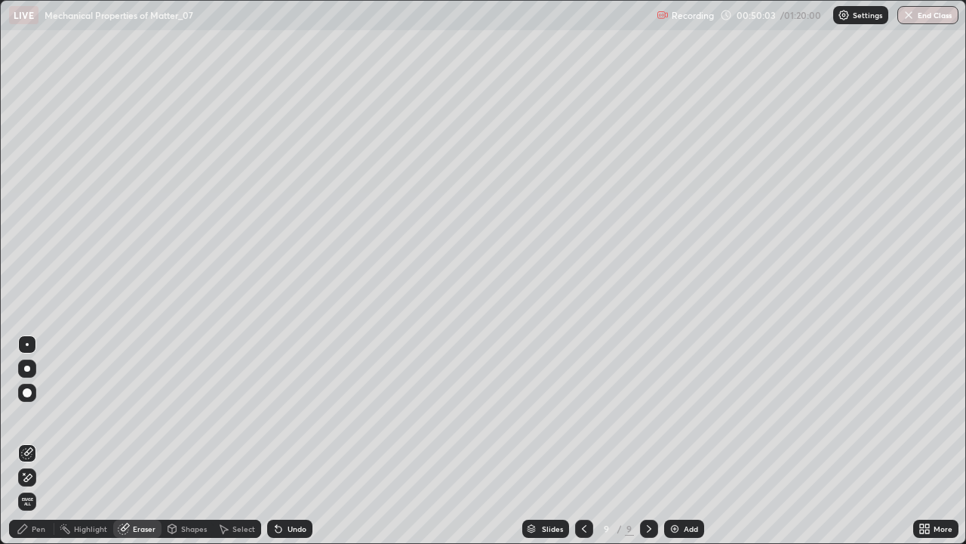
click at [190, 441] on div "Shapes" at bounding box center [194, 529] width 26 height 8
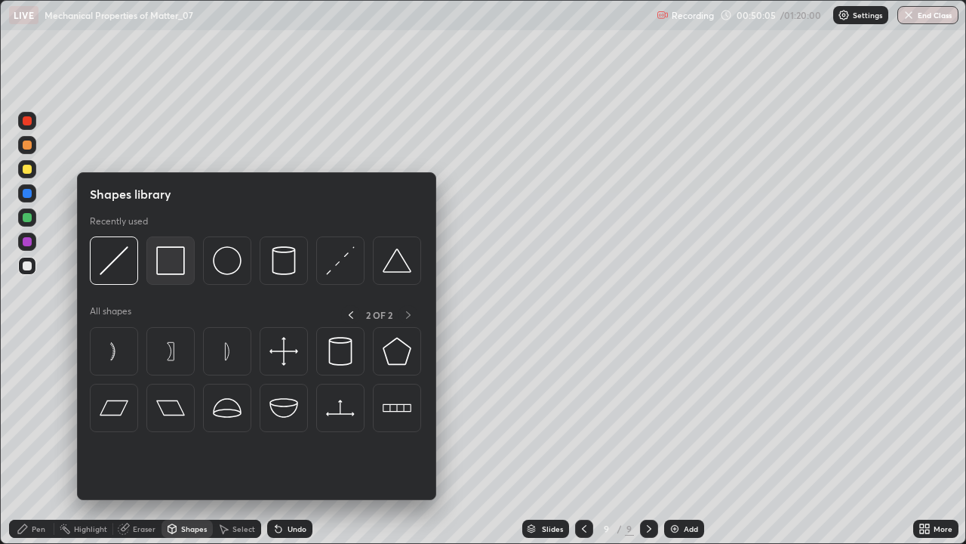
click at [169, 256] on img at bounding box center [170, 260] width 29 height 29
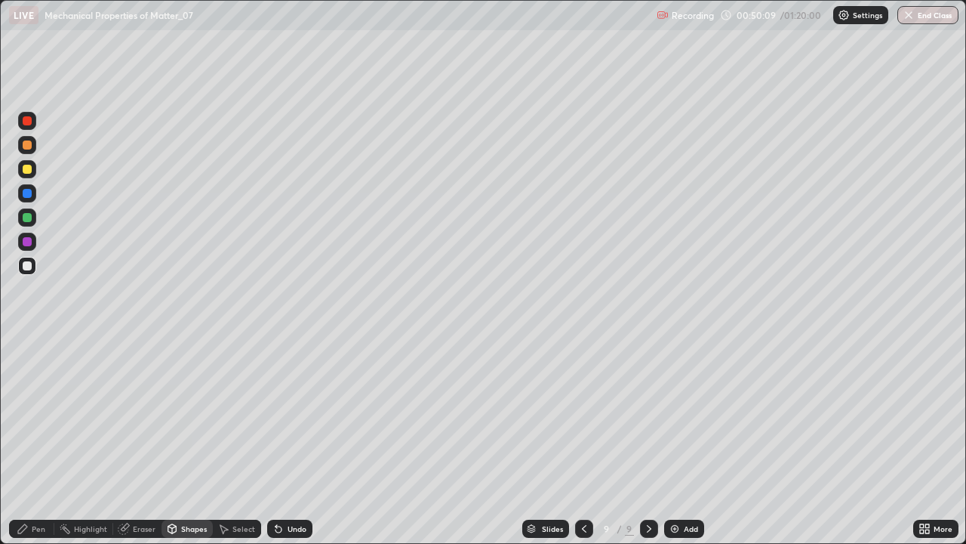
click at [33, 441] on div "Pen" at bounding box center [31, 528] width 45 height 18
click at [178, 441] on div "Shapes" at bounding box center [187, 528] width 51 height 18
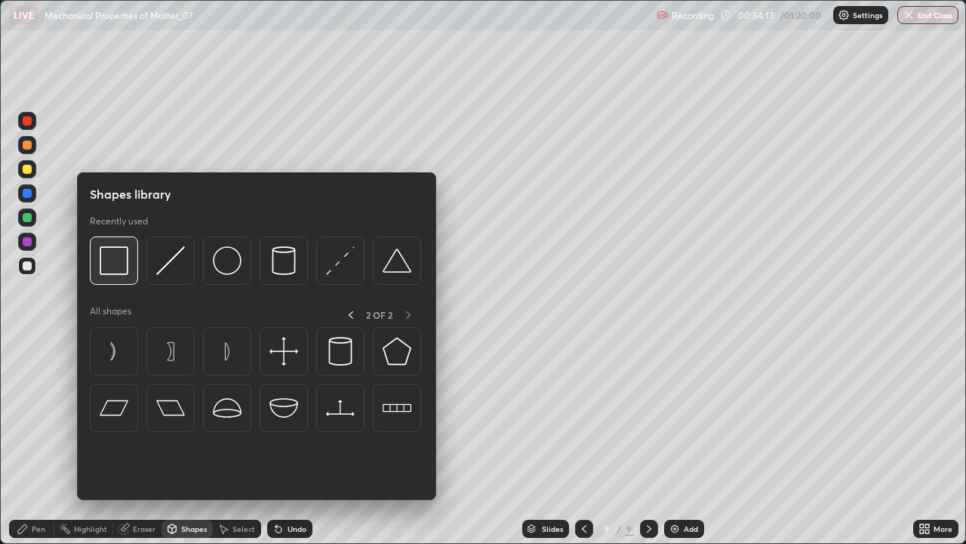
click at [108, 263] on img at bounding box center [114, 260] width 29 height 29
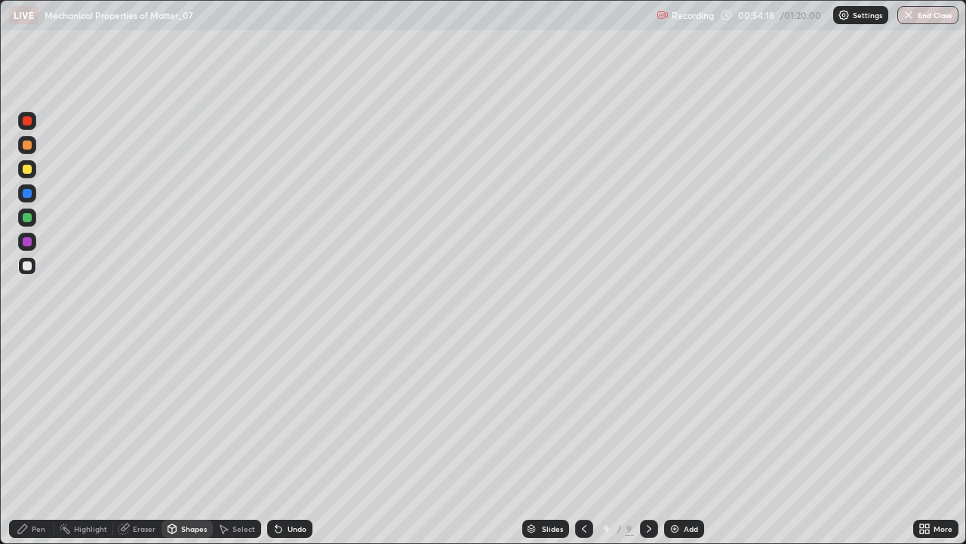
click at [35, 441] on div "Pen" at bounding box center [31, 528] width 45 height 18
click at [184, 441] on div "Shapes" at bounding box center [194, 529] width 26 height 8
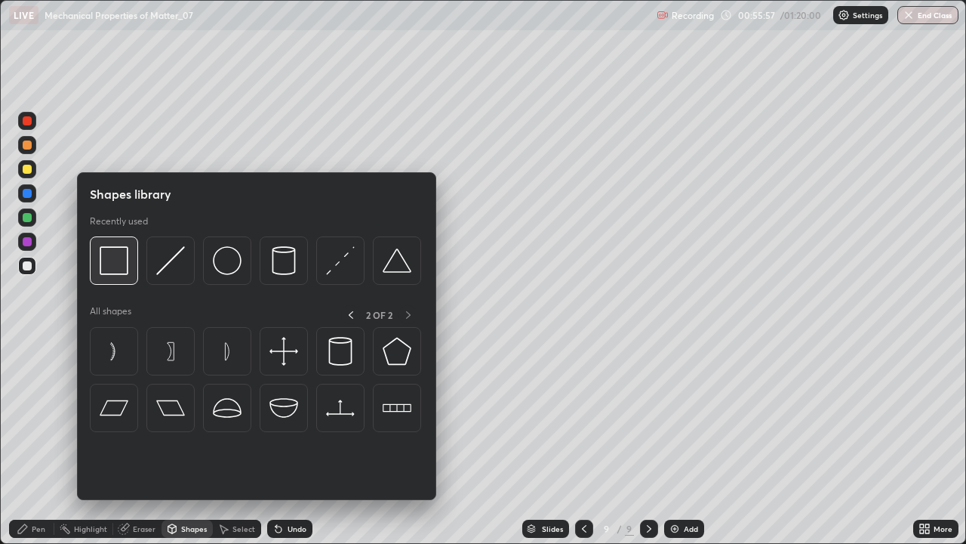
click at [118, 267] on img at bounding box center [114, 260] width 29 height 29
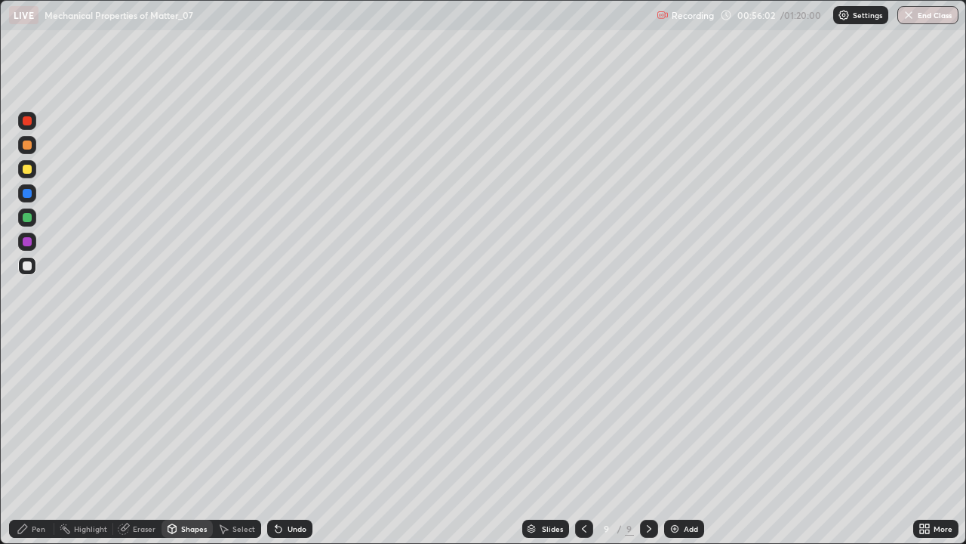
click at [38, 441] on div "Pen" at bounding box center [39, 529] width 14 height 8
click at [680, 441] on div "Add" at bounding box center [684, 528] width 40 height 18
click at [33, 166] on div at bounding box center [27, 169] width 18 height 18
click at [189, 441] on div "Shapes" at bounding box center [194, 529] width 26 height 8
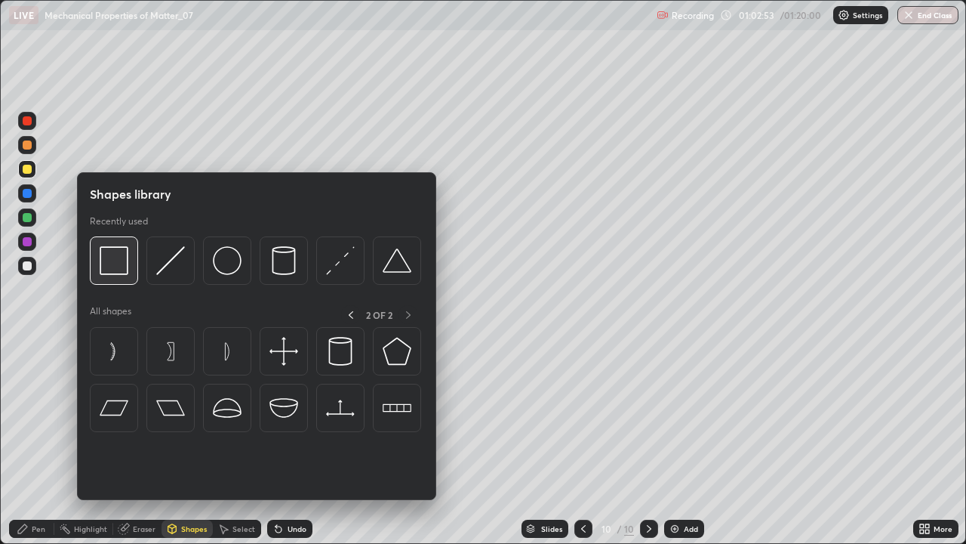
click at [107, 261] on img at bounding box center [114, 260] width 29 height 29
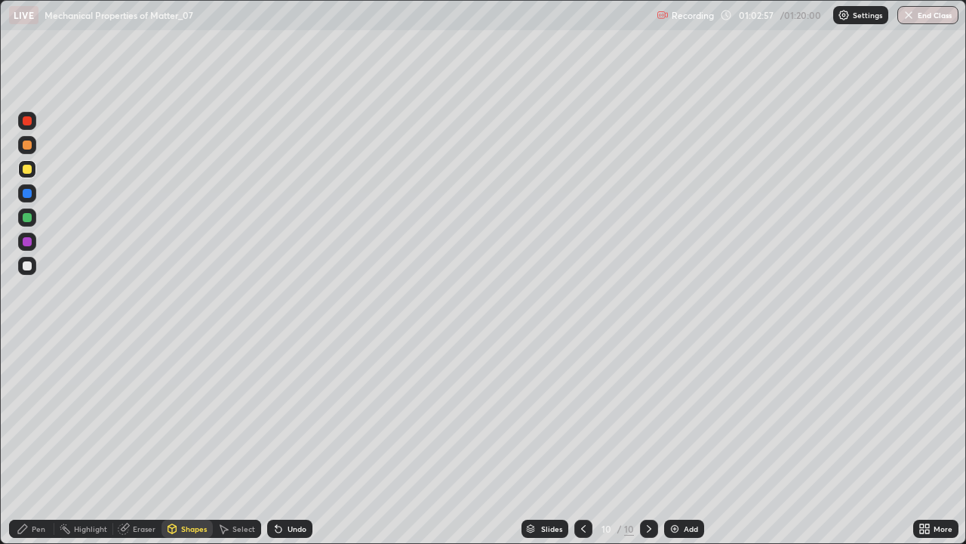
click at [181, 441] on div "Shapes" at bounding box center [194, 529] width 26 height 8
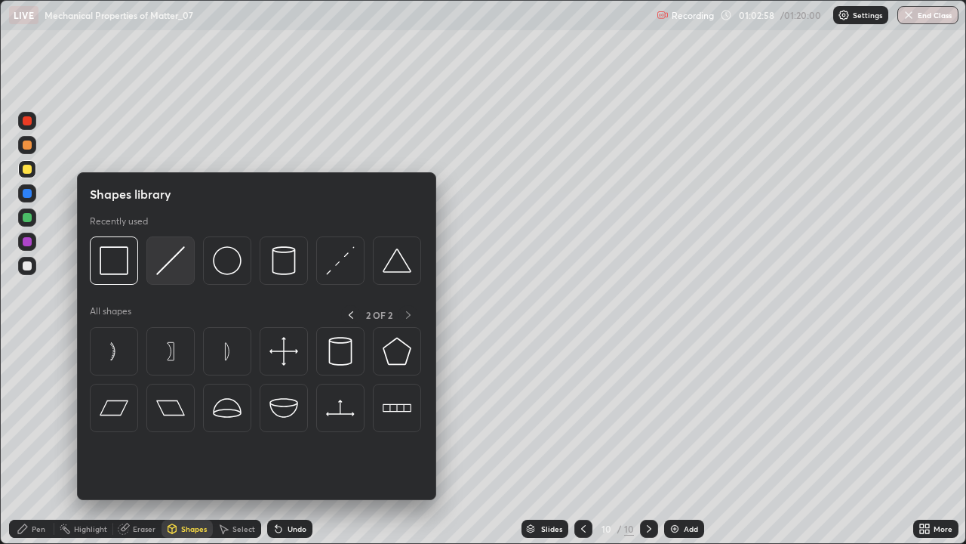
click at [166, 260] on img at bounding box center [170, 260] width 29 height 29
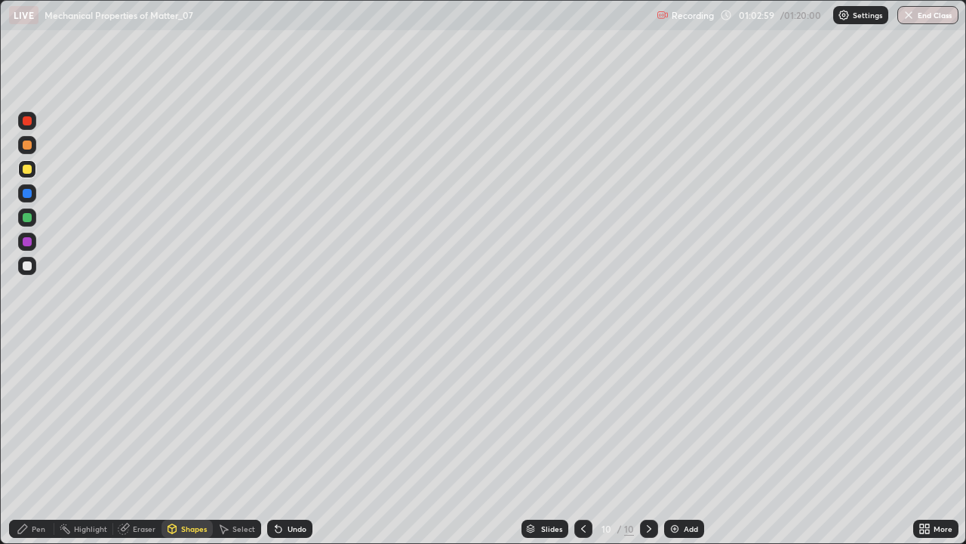
click at [23, 191] on div at bounding box center [27, 193] width 9 height 9
click at [145, 441] on div "Eraser" at bounding box center [144, 529] width 23 height 8
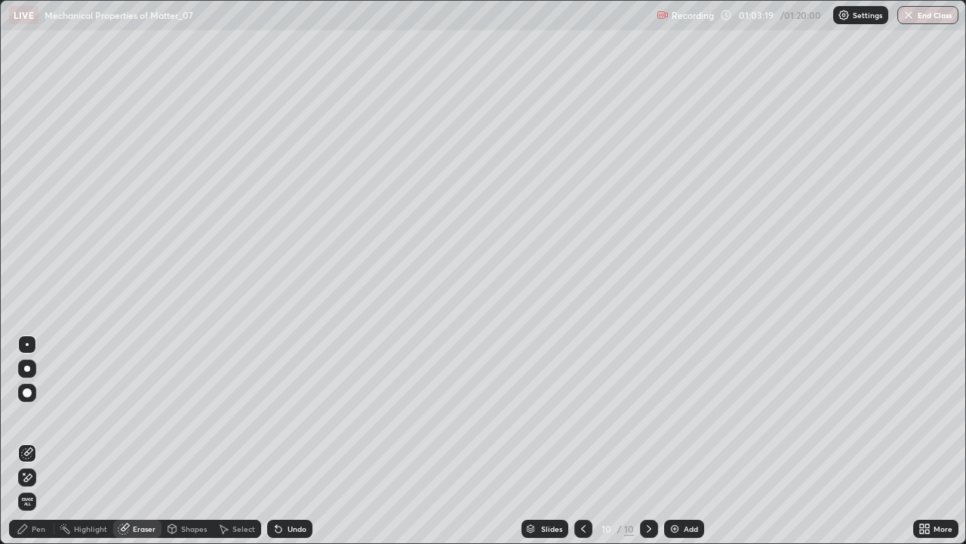
click at [39, 441] on div "Pen" at bounding box center [39, 529] width 14 height 8
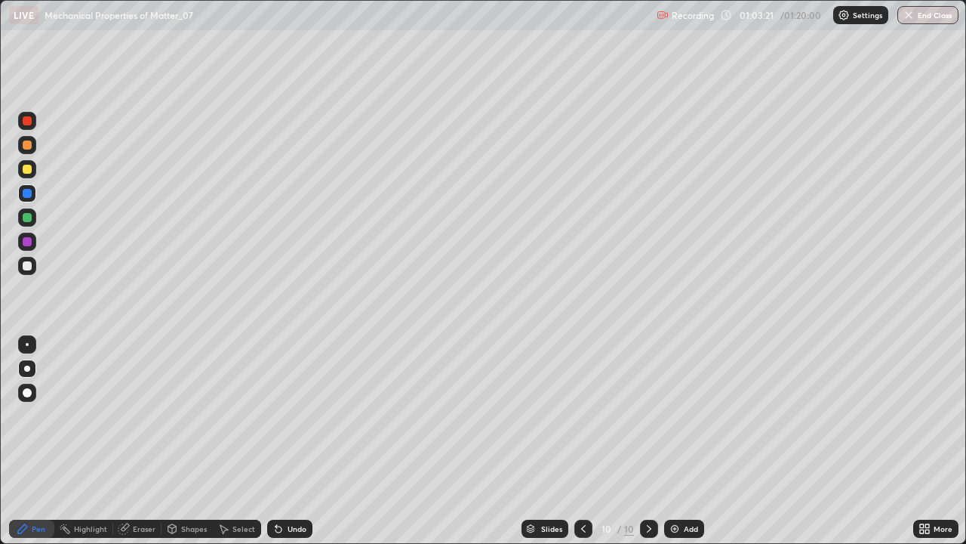
click at [23, 263] on div at bounding box center [27, 265] width 9 height 9
click at [186, 441] on div "Shapes" at bounding box center [187, 528] width 51 height 18
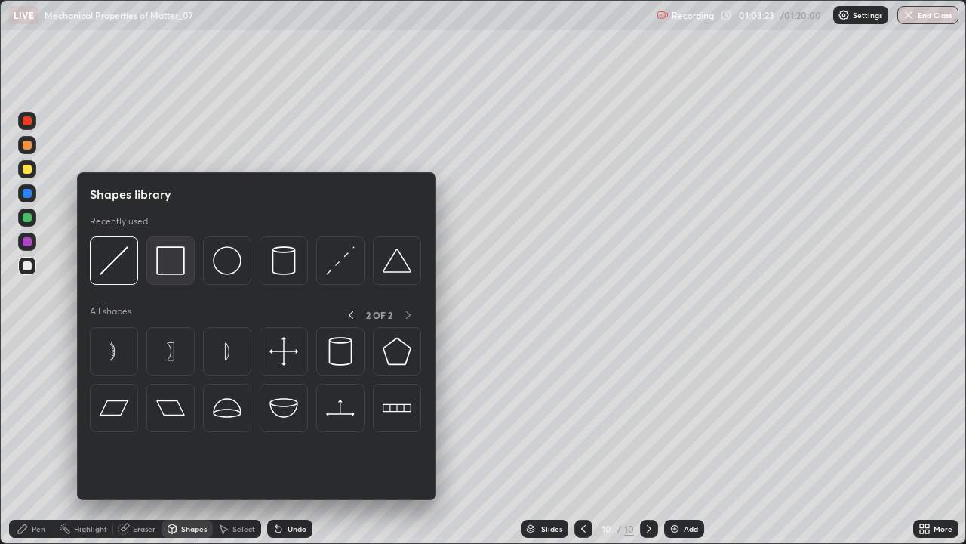
click at [169, 257] on img at bounding box center [170, 260] width 29 height 29
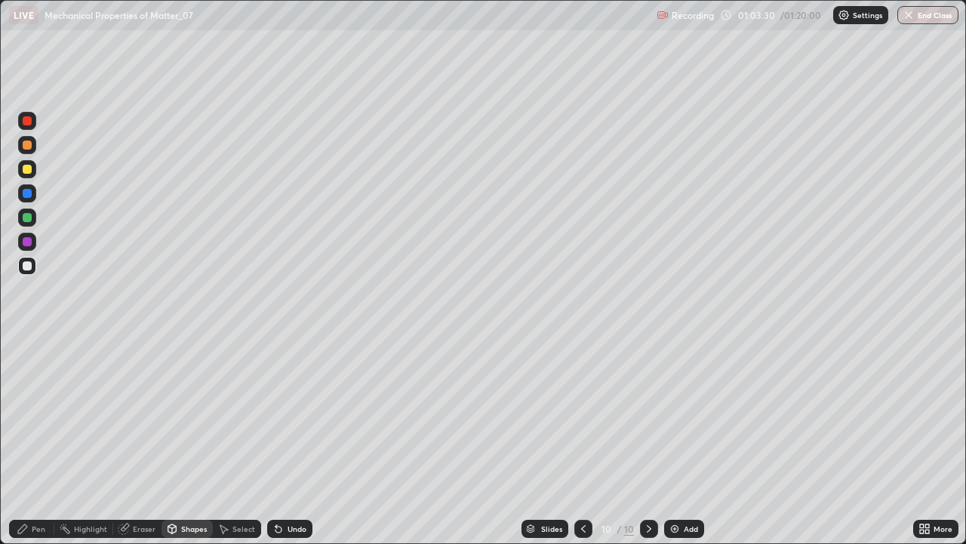
click at [139, 441] on div "Eraser" at bounding box center [144, 529] width 23 height 8
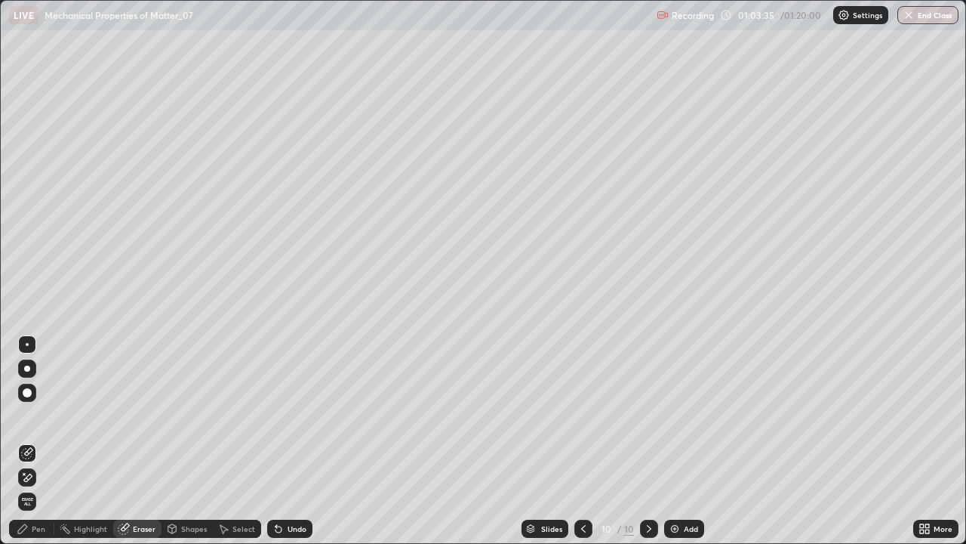
click at [35, 441] on div "Pen" at bounding box center [39, 529] width 14 height 8
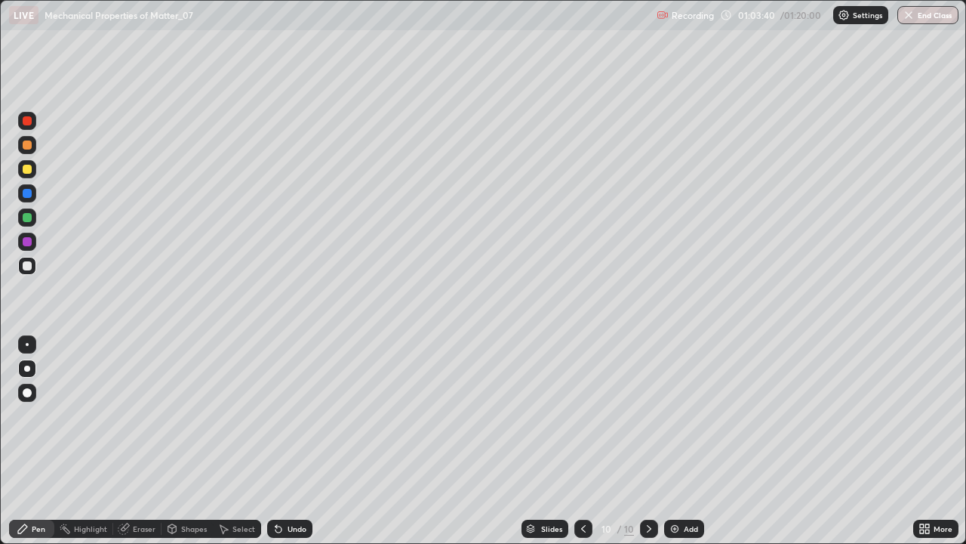
click at [26, 169] on div at bounding box center [27, 169] width 9 height 9
click at [29, 215] on div at bounding box center [27, 217] width 9 height 9
click at [24, 264] on div at bounding box center [27, 265] width 9 height 9
click at [28, 166] on div at bounding box center [27, 169] width 9 height 9
click at [678, 441] on img at bounding box center [675, 528] width 12 height 12
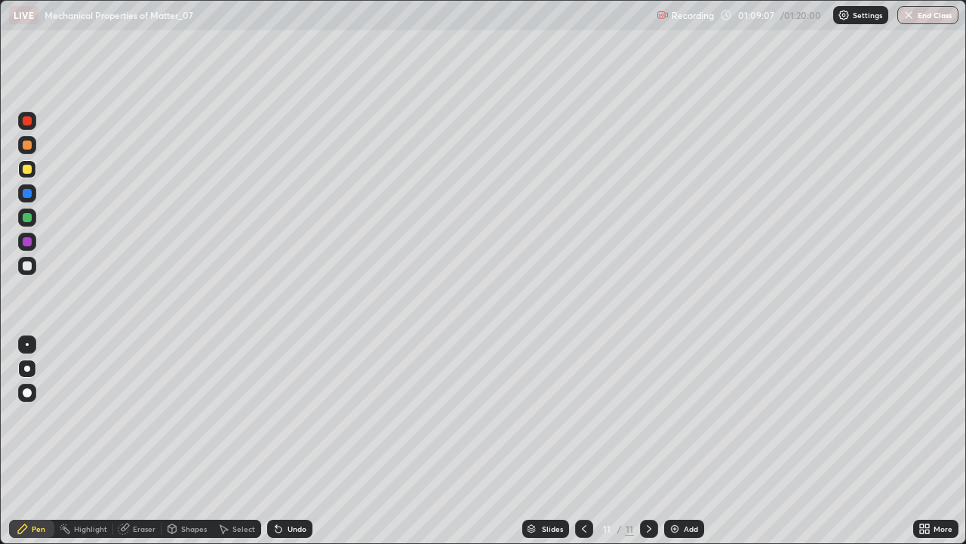
click at [27, 170] on div at bounding box center [27, 169] width 9 height 9
click at [136, 441] on div "Eraser" at bounding box center [144, 529] width 23 height 8
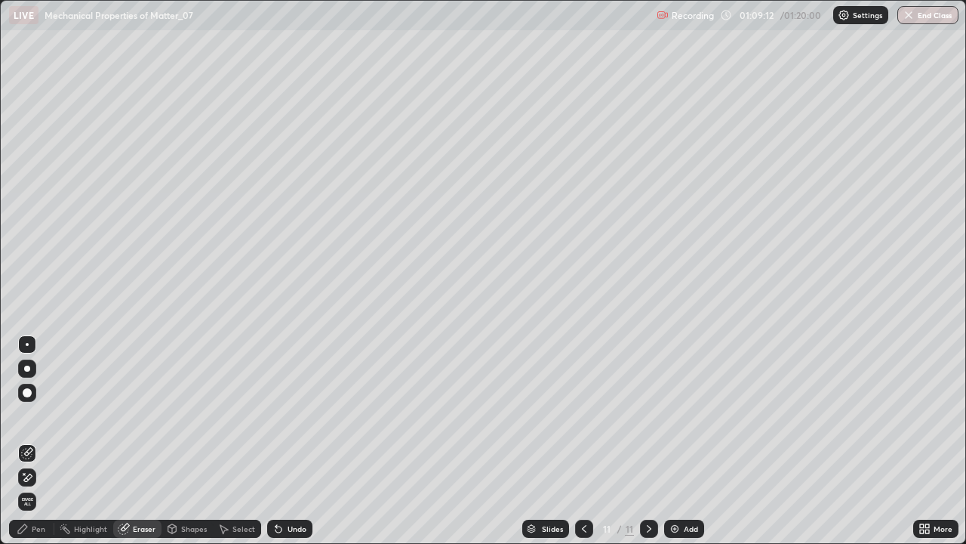
click at [177, 441] on div "Shapes" at bounding box center [187, 528] width 51 height 18
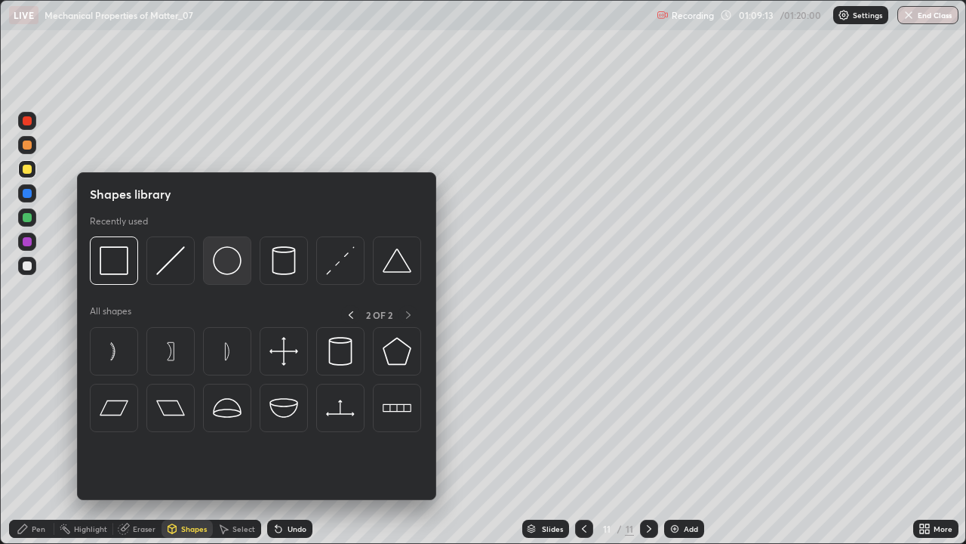
click at [220, 264] on img at bounding box center [227, 260] width 29 height 29
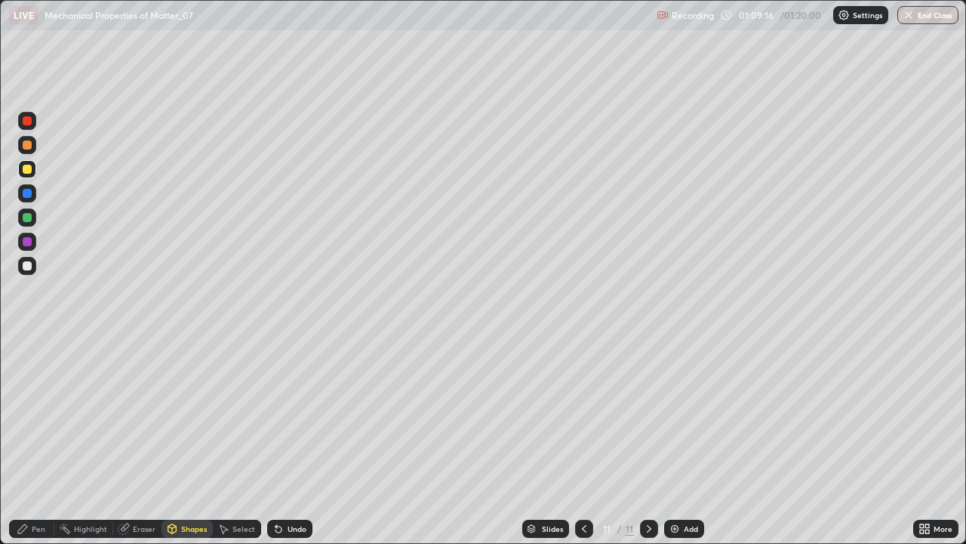
click at [35, 441] on div "Pen" at bounding box center [39, 529] width 14 height 8
click at [24, 267] on div at bounding box center [27, 265] width 9 height 9
